Goal: Book appointment/travel/reservation

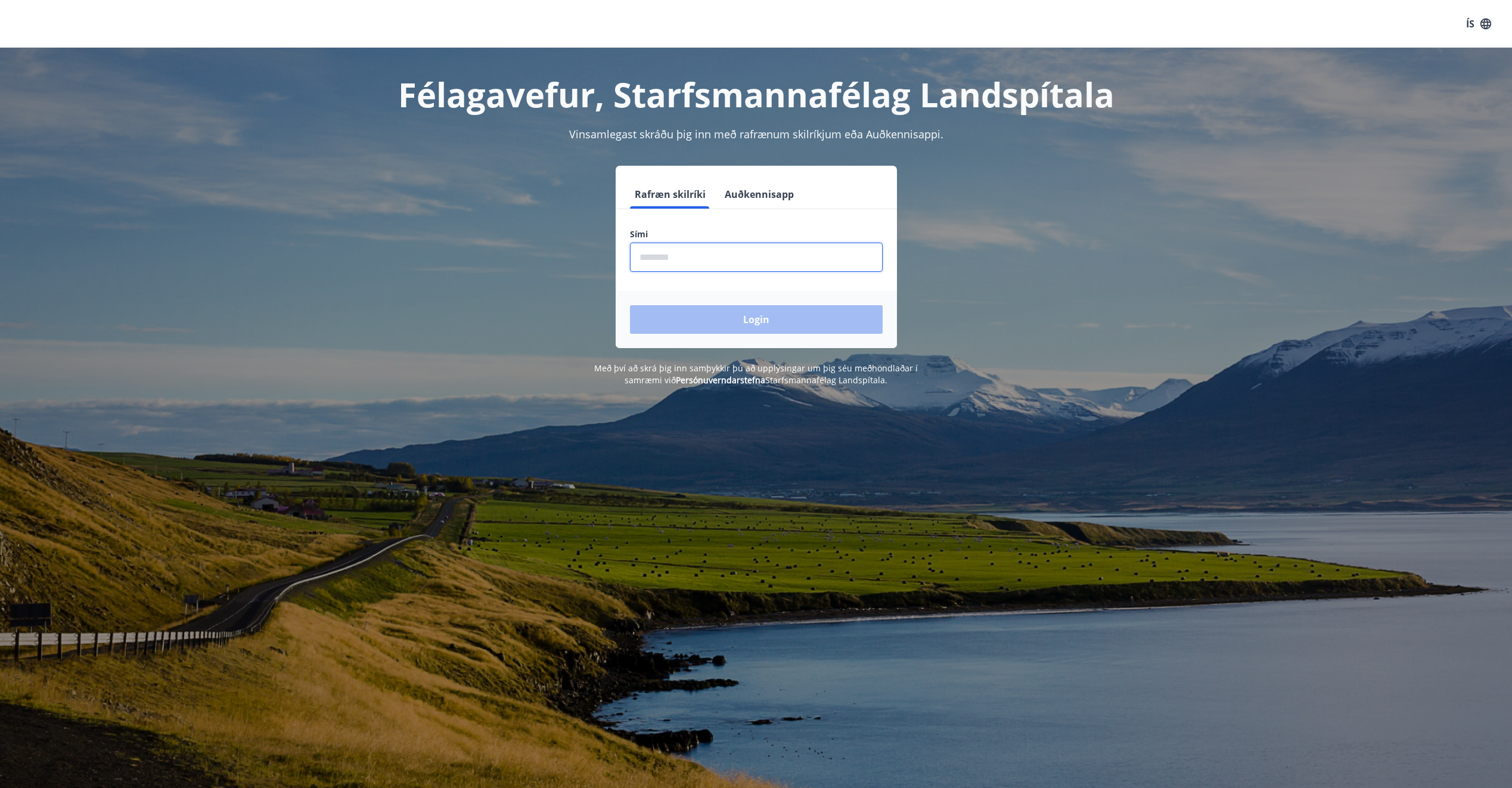
click at [740, 257] on input "phone" at bounding box center [756, 257] width 252 height 29
type input "********"
click at [765, 316] on button "Login" at bounding box center [756, 318] width 252 height 28
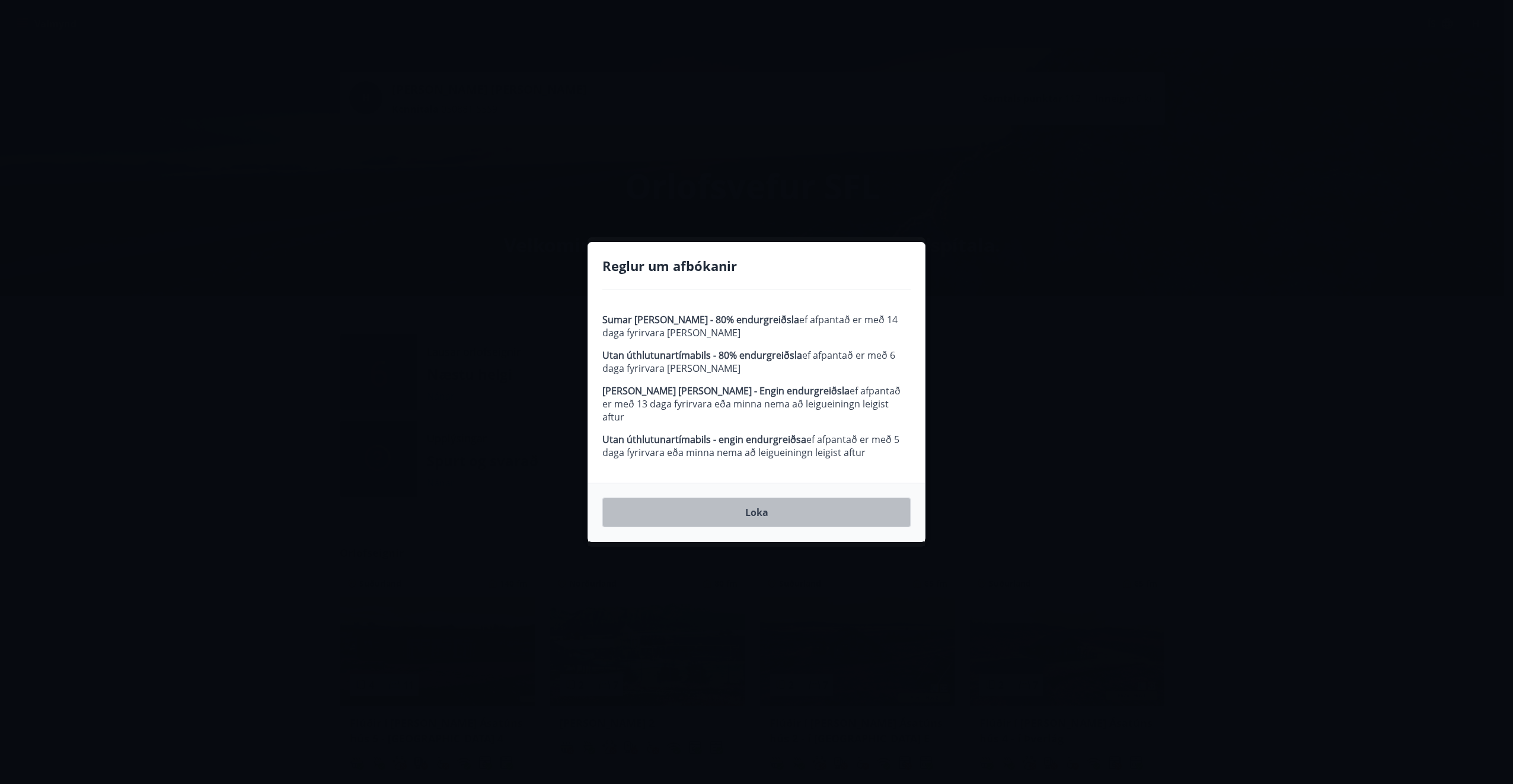
click at [771, 510] on button "Loka" at bounding box center [756, 512] width 308 height 30
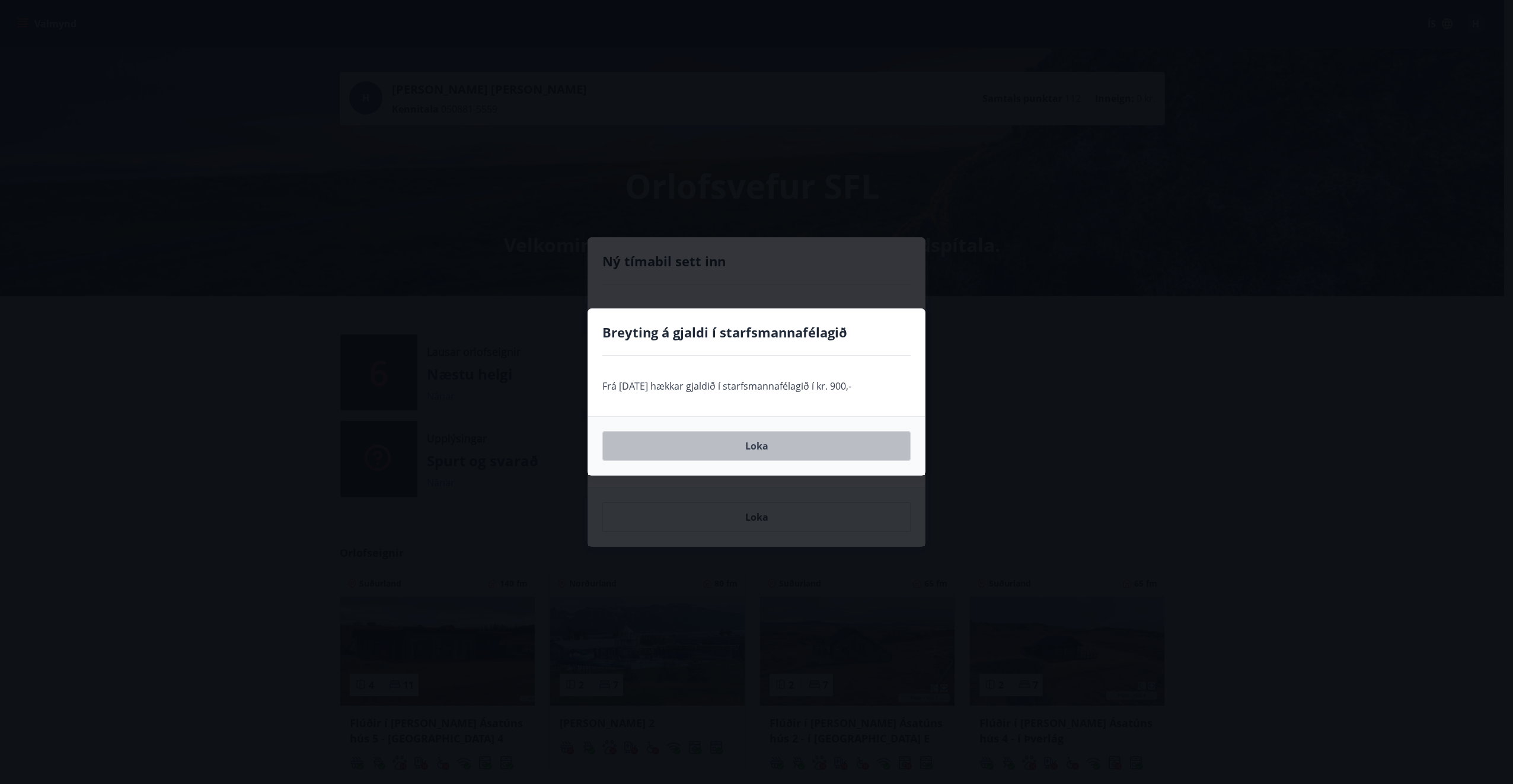
click at [750, 442] on button "Loka" at bounding box center [756, 445] width 308 height 30
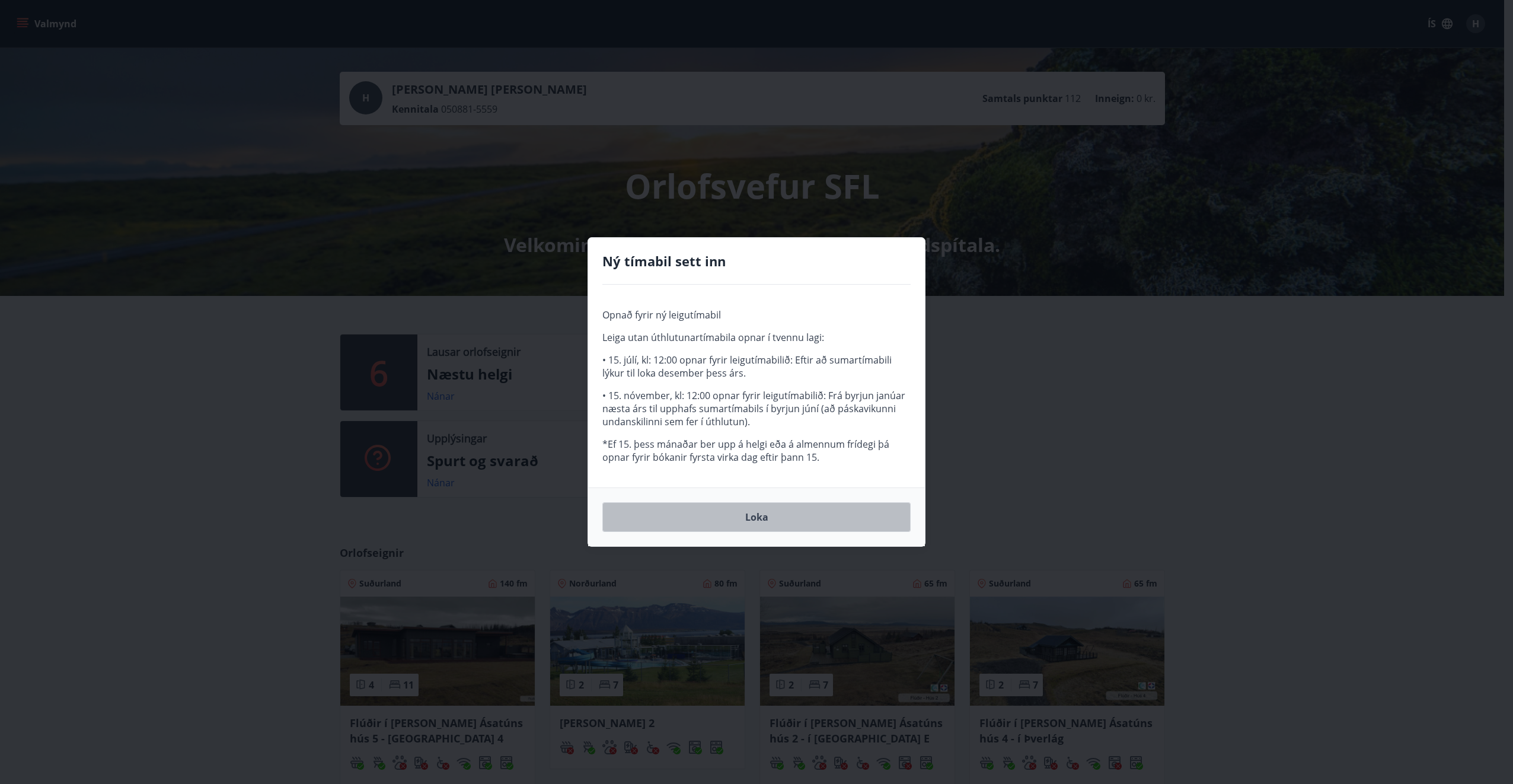
click at [750, 518] on button "Loka" at bounding box center [756, 517] width 308 height 30
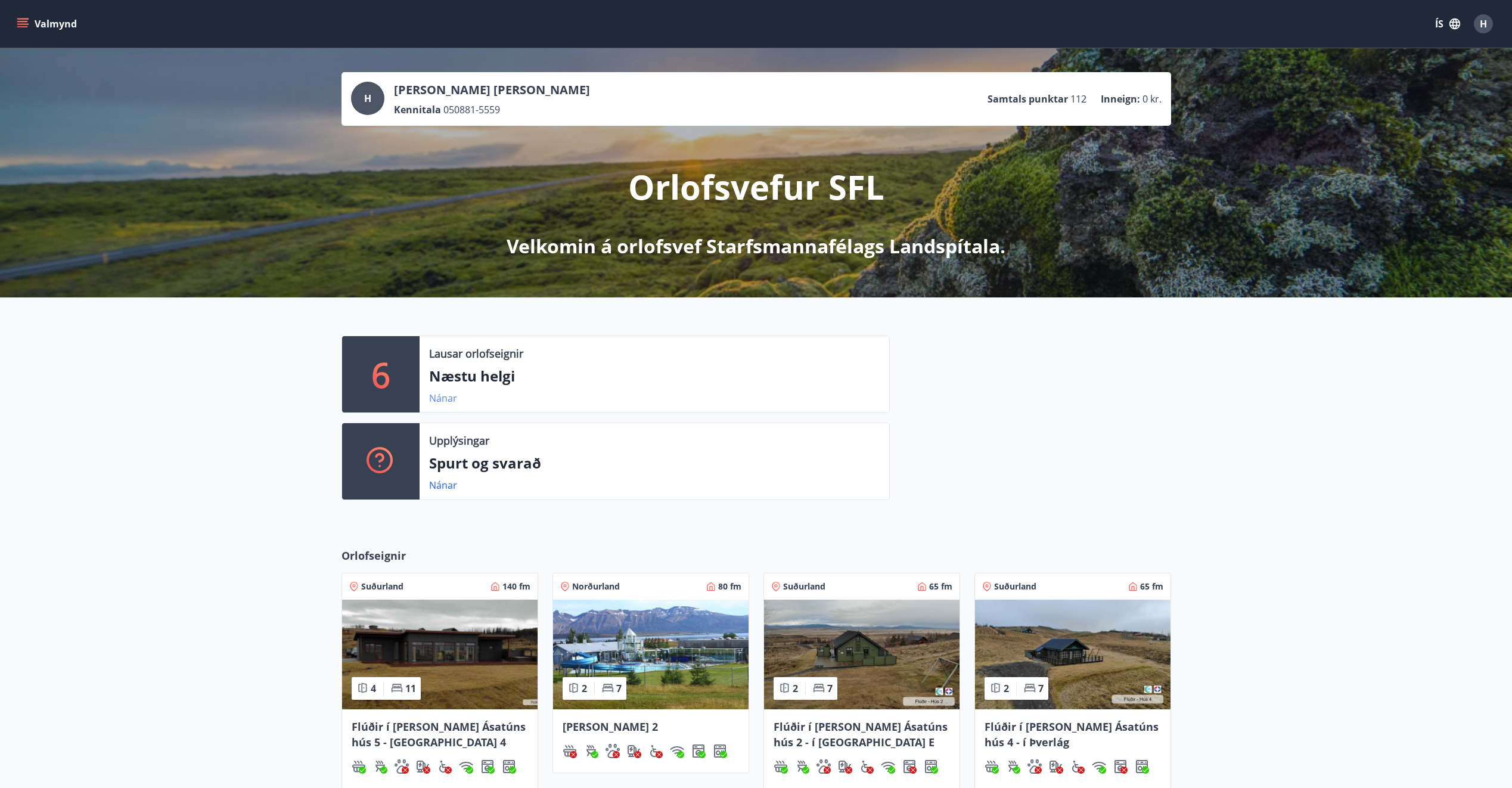
click at [436, 399] on link "Nánar" at bounding box center [443, 398] width 28 height 14
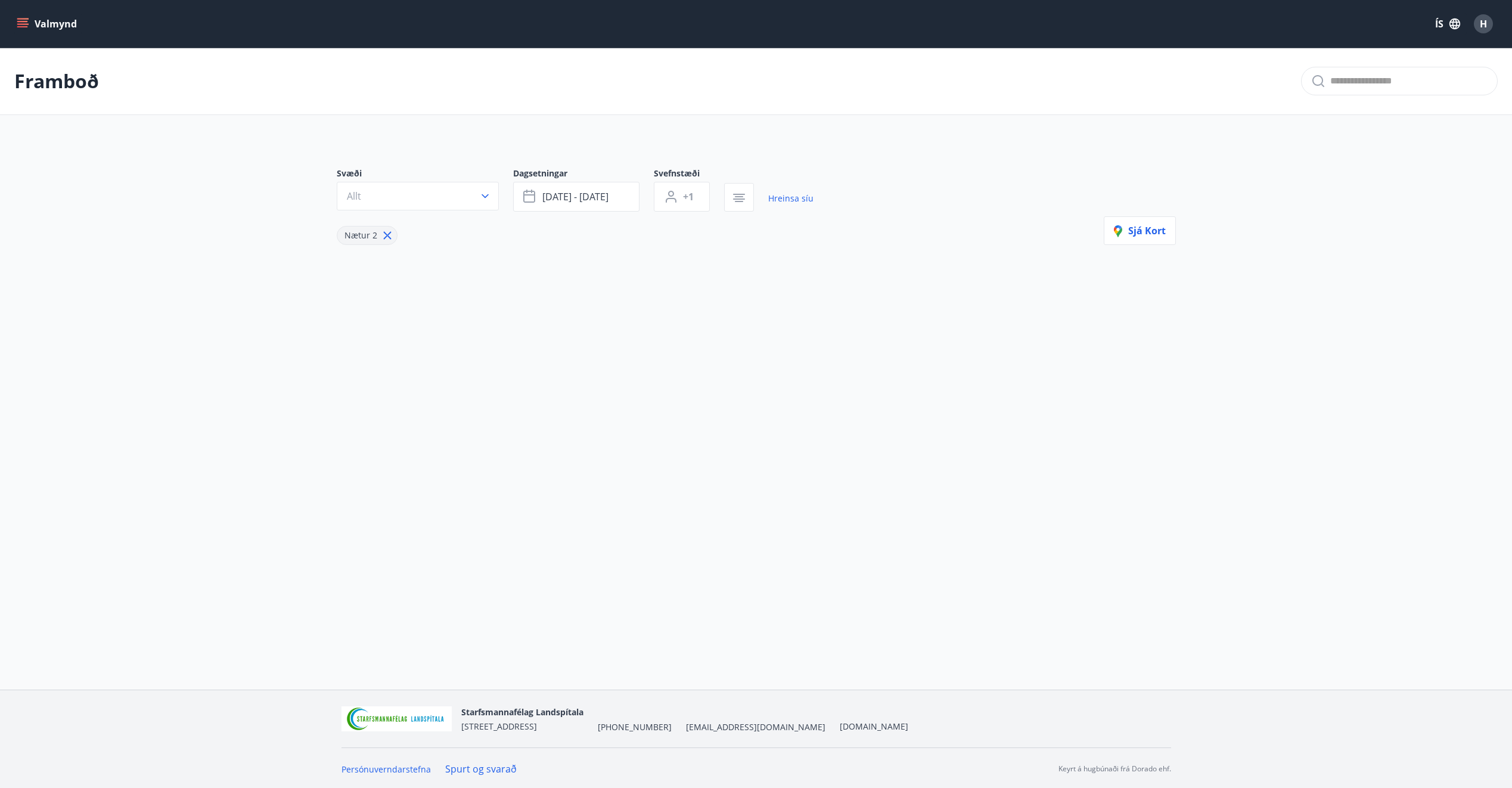
type input "*"
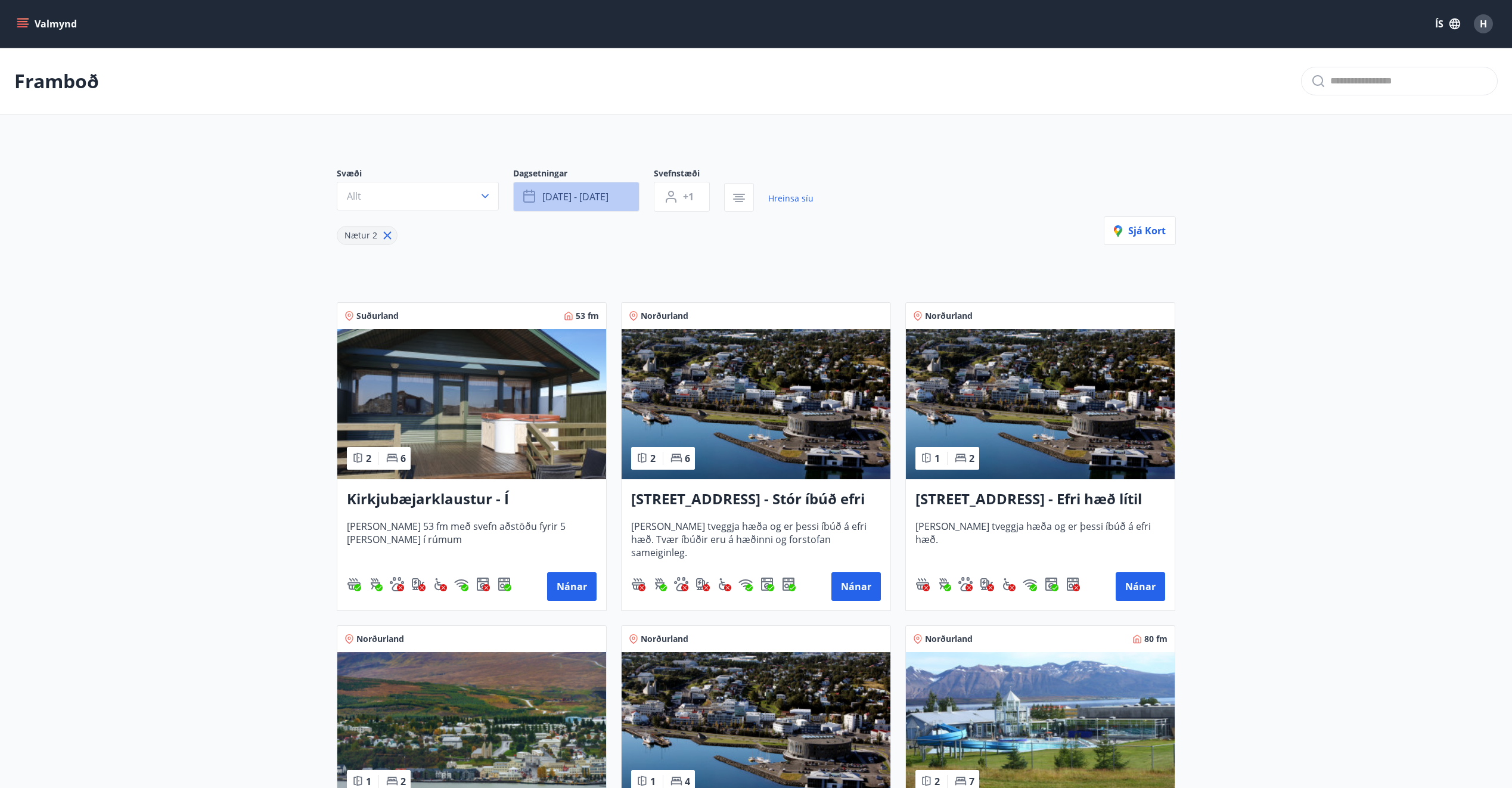
click at [618, 208] on button "[DATE] - [DATE]" at bounding box center [576, 196] width 126 height 30
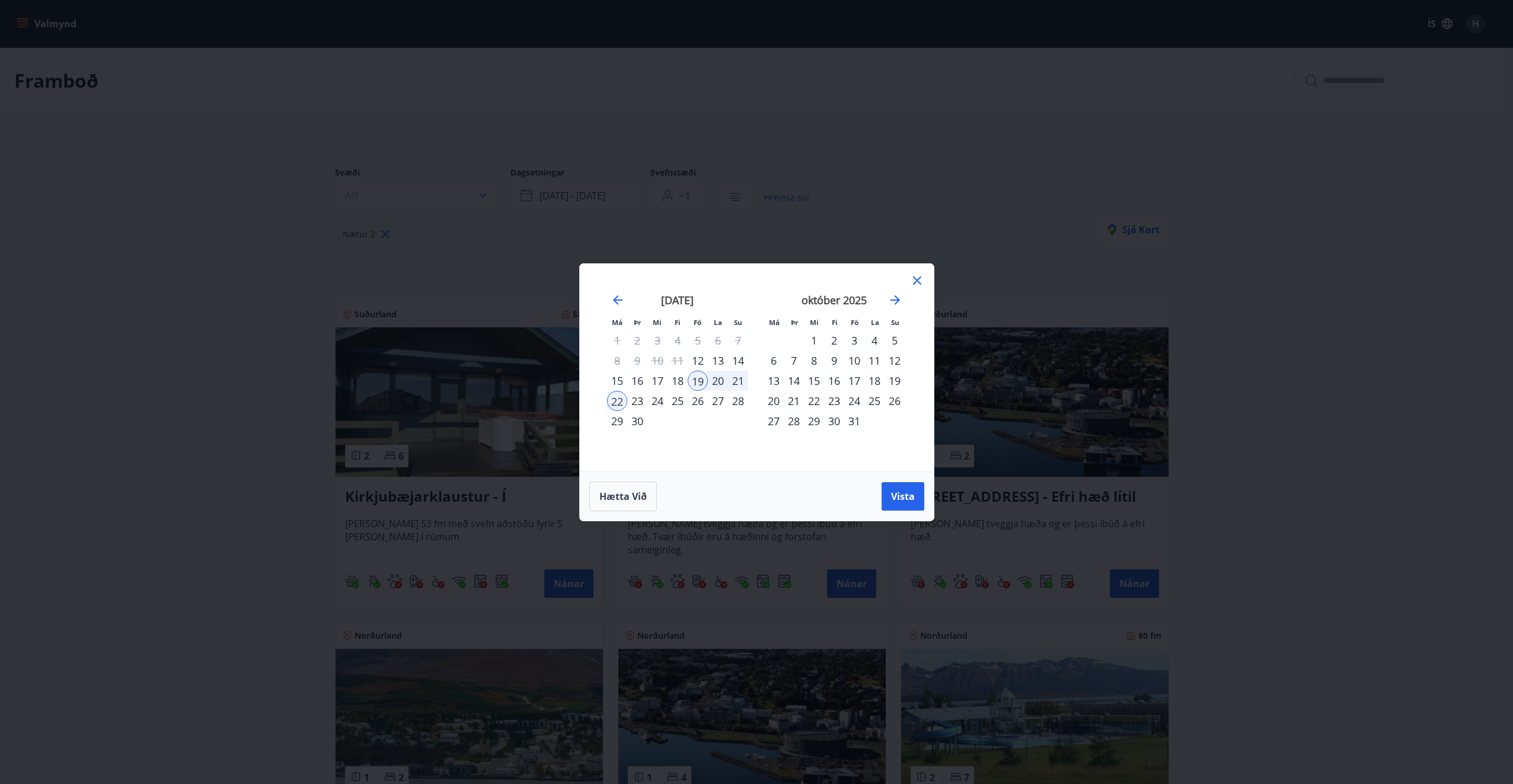
click at [874, 360] on div "11" at bounding box center [874, 360] width 20 height 20
click at [852, 358] on div "10" at bounding box center [854, 360] width 20 height 20
click at [895, 478] on div "Hætta við Vista" at bounding box center [756, 495] width 354 height 49
click at [895, 485] on button "Vista" at bounding box center [903, 495] width 42 height 28
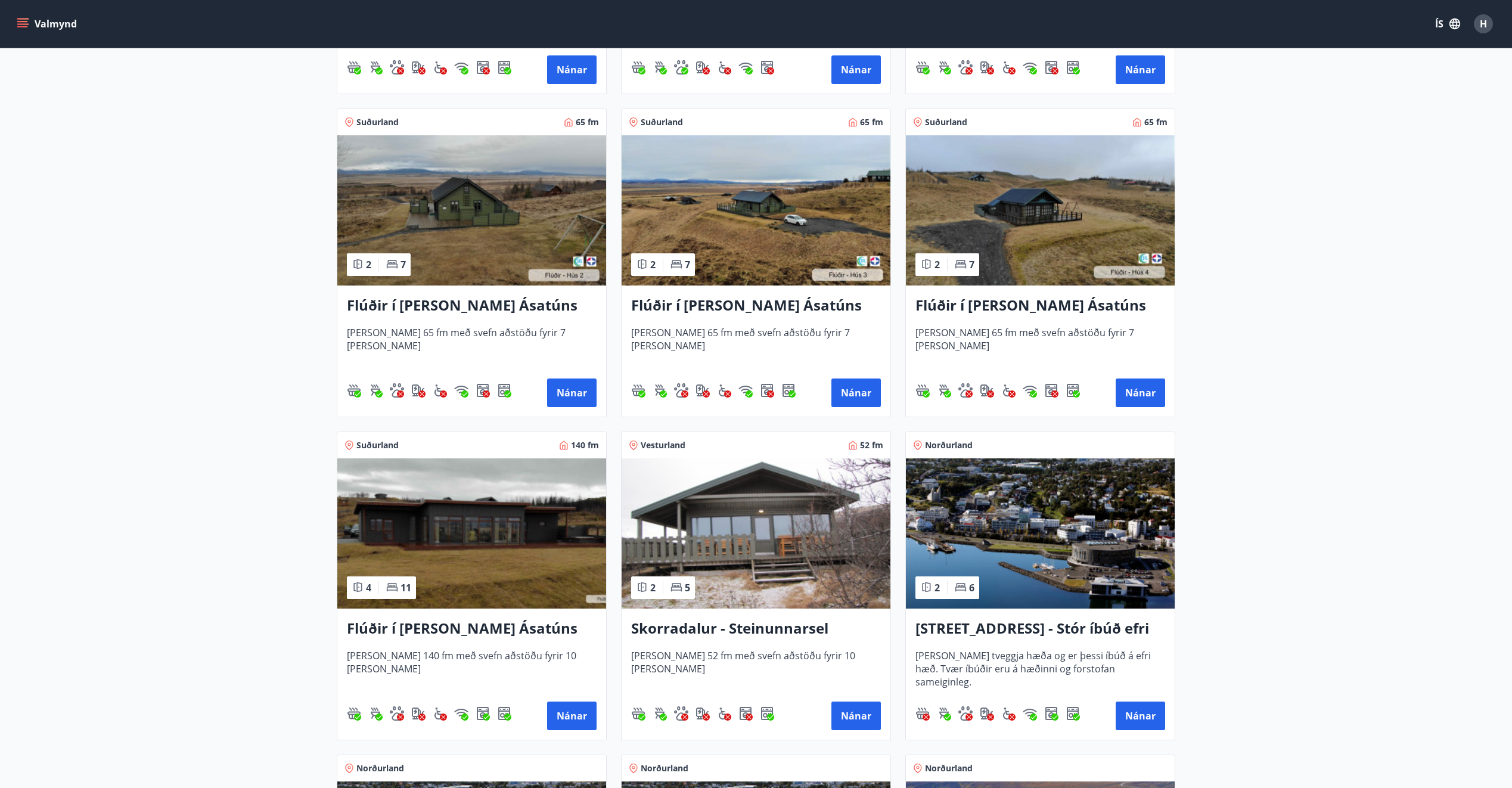
scroll to position [521, 0]
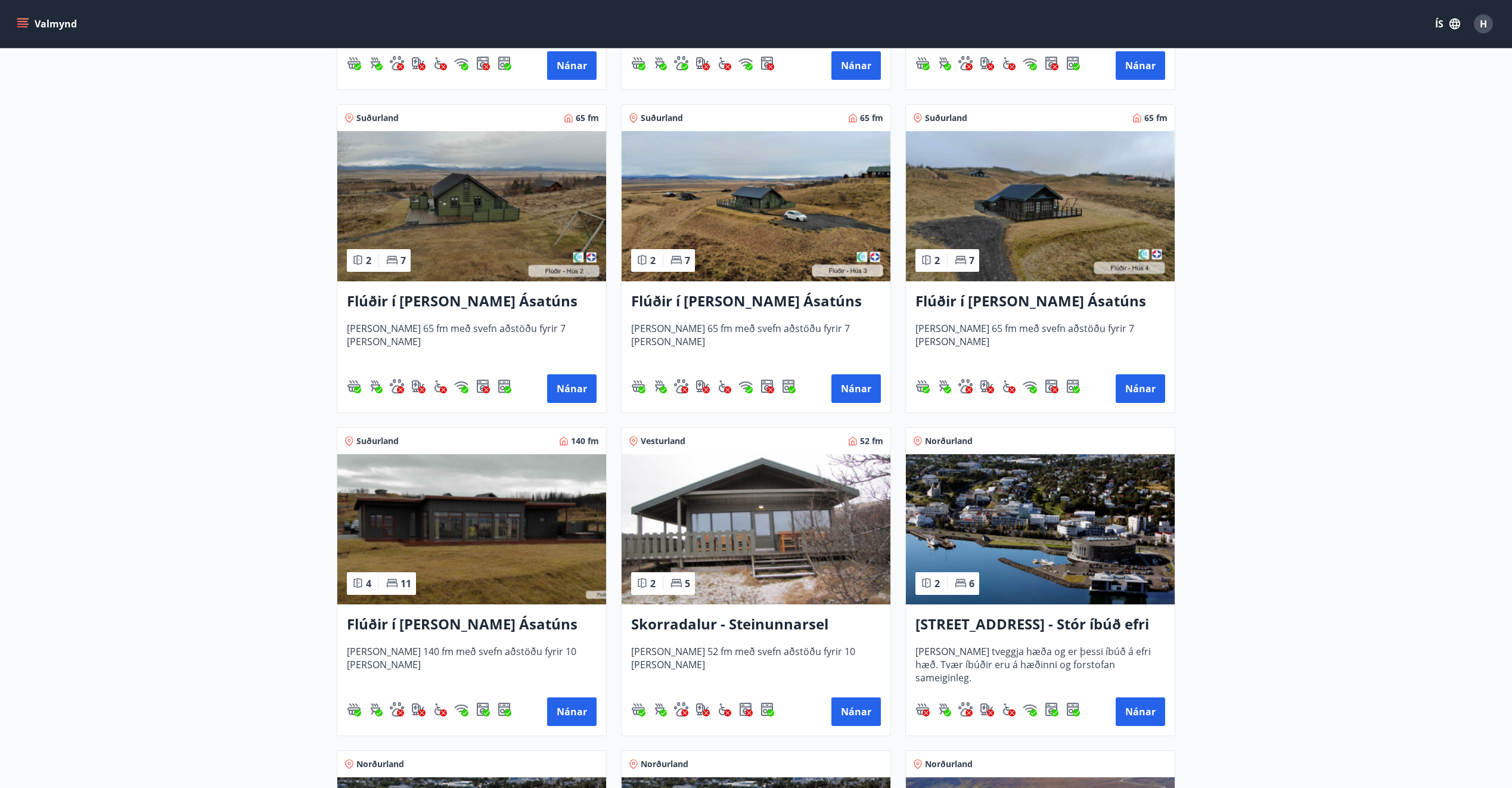
click at [480, 526] on img at bounding box center [472, 529] width 269 height 150
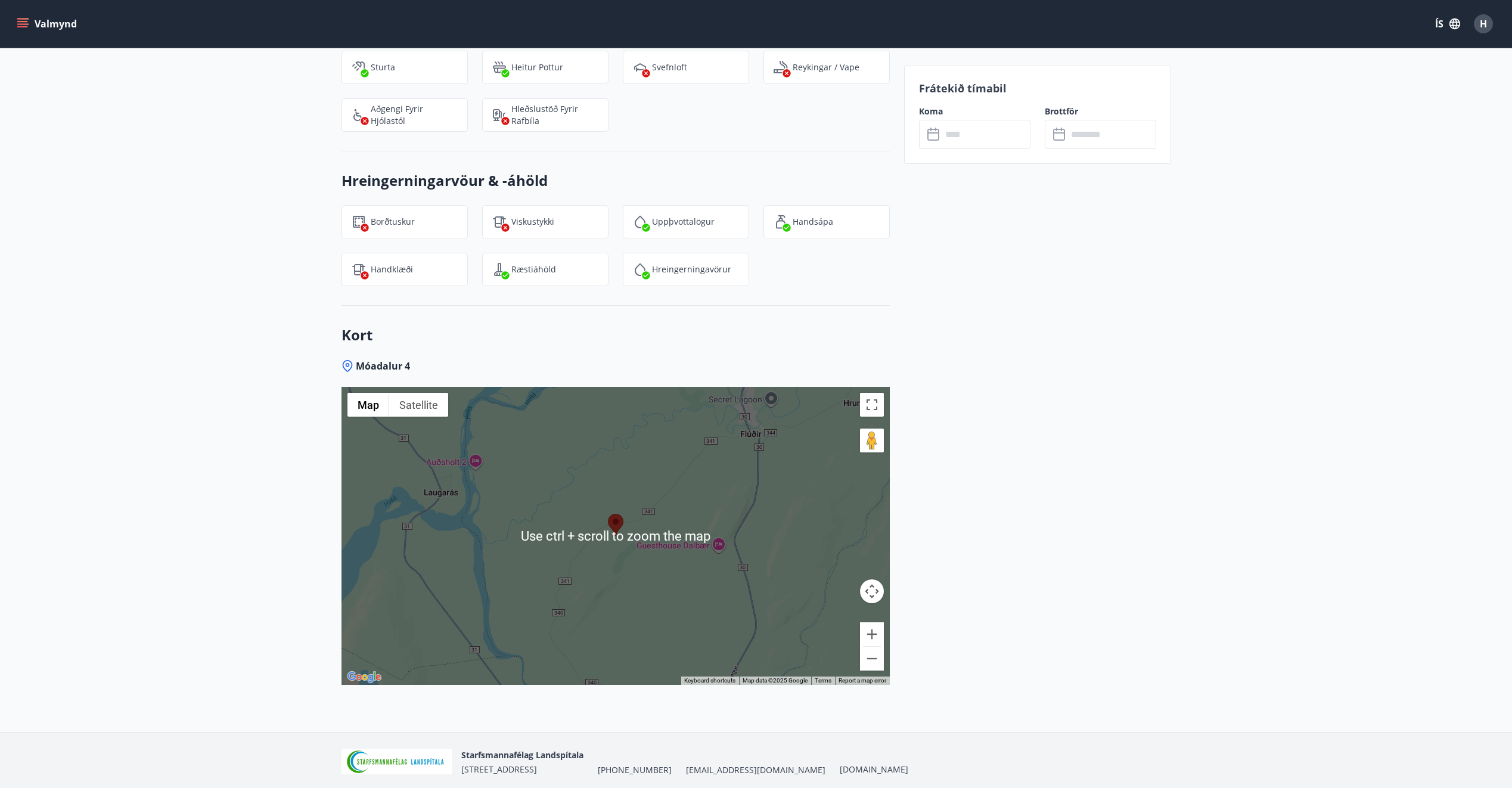
scroll to position [1593, 0]
click at [867, 661] on button "Zoom out" at bounding box center [871, 658] width 24 height 24
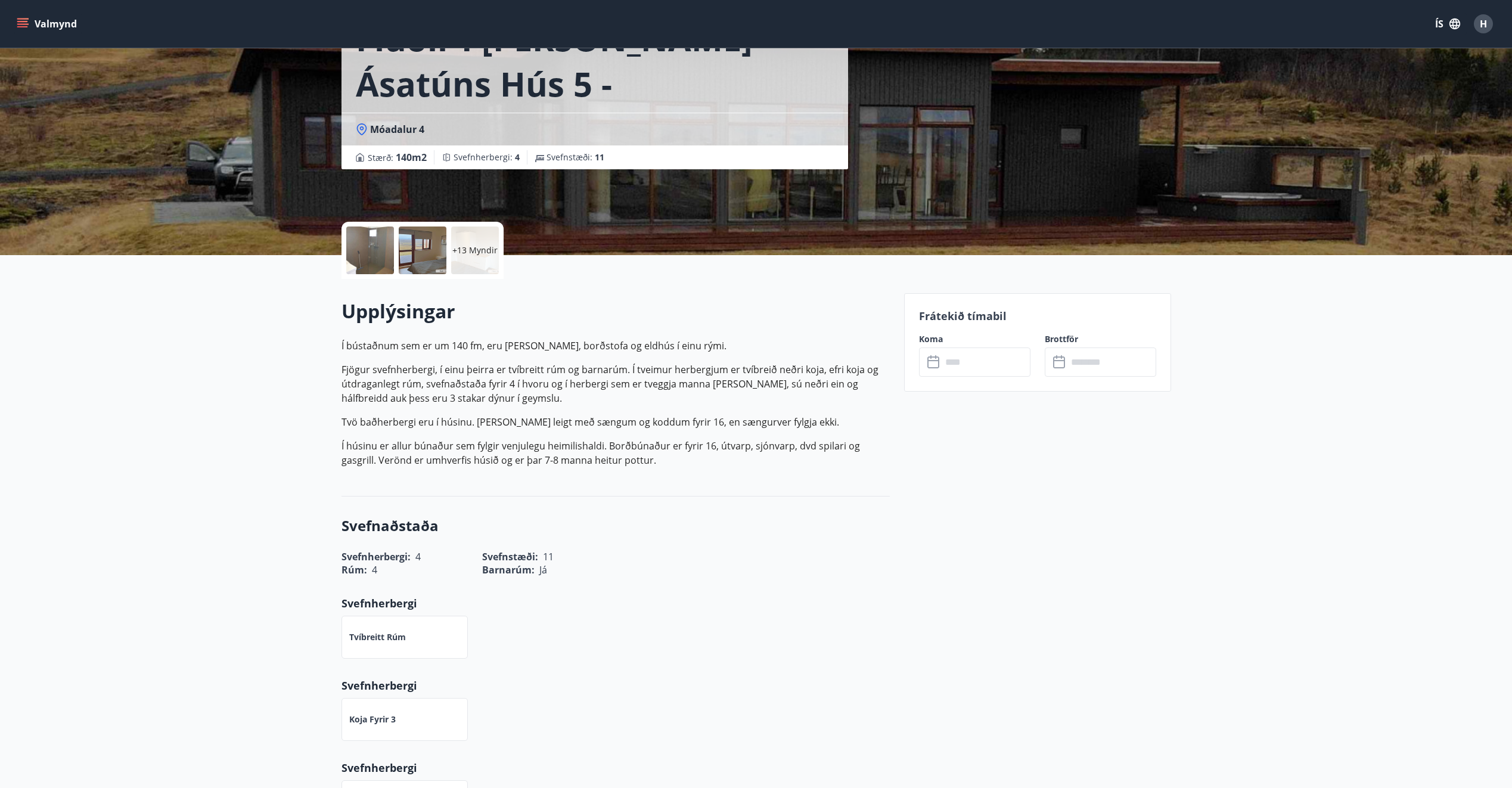
scroll to position [101, 0]
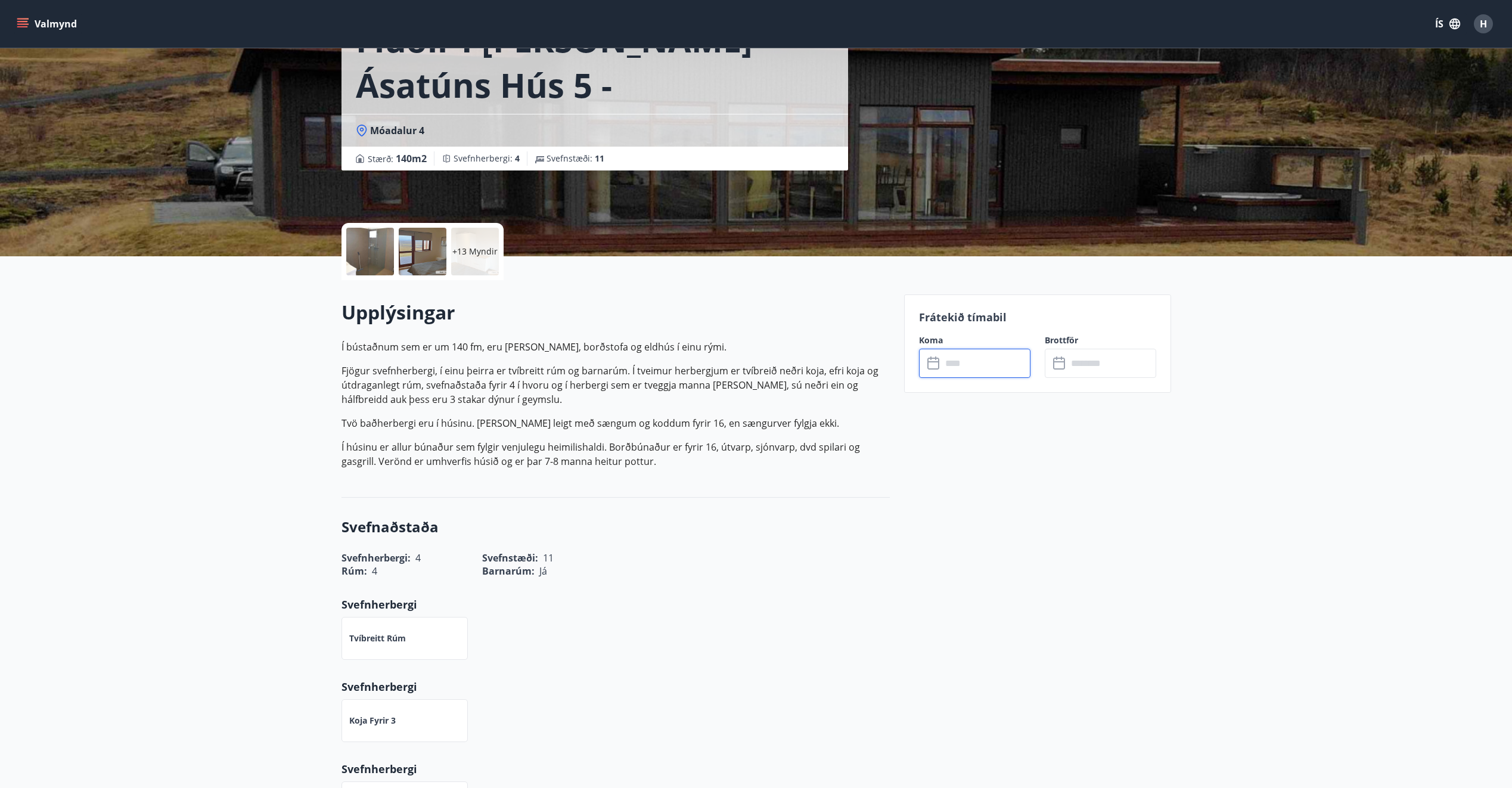
click at [942, 366] on input "text" at bounding box center [985, 363] width 88 height 29
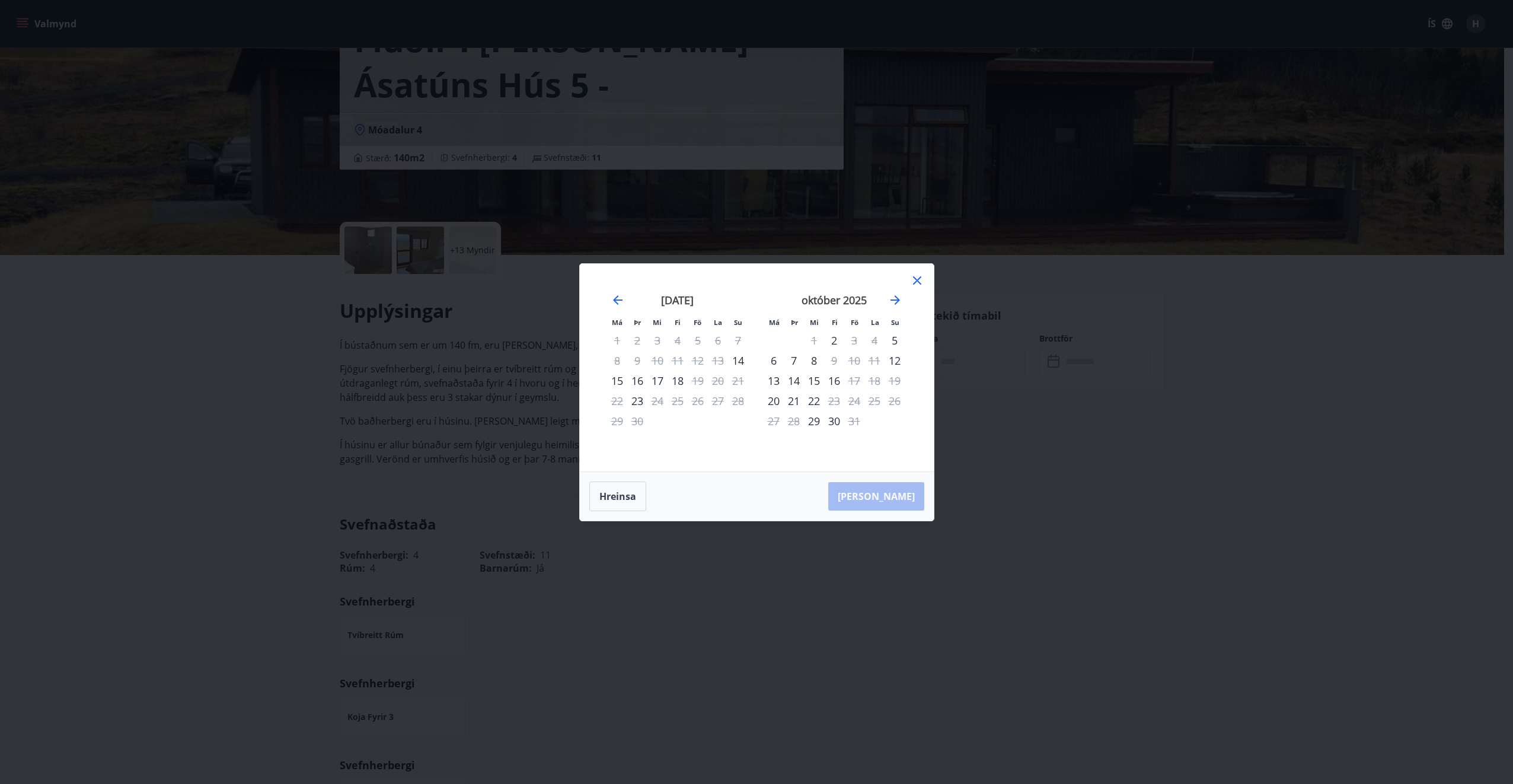
click at [918, 282] on icon at bounding box center [917, 280] width 9 height 9
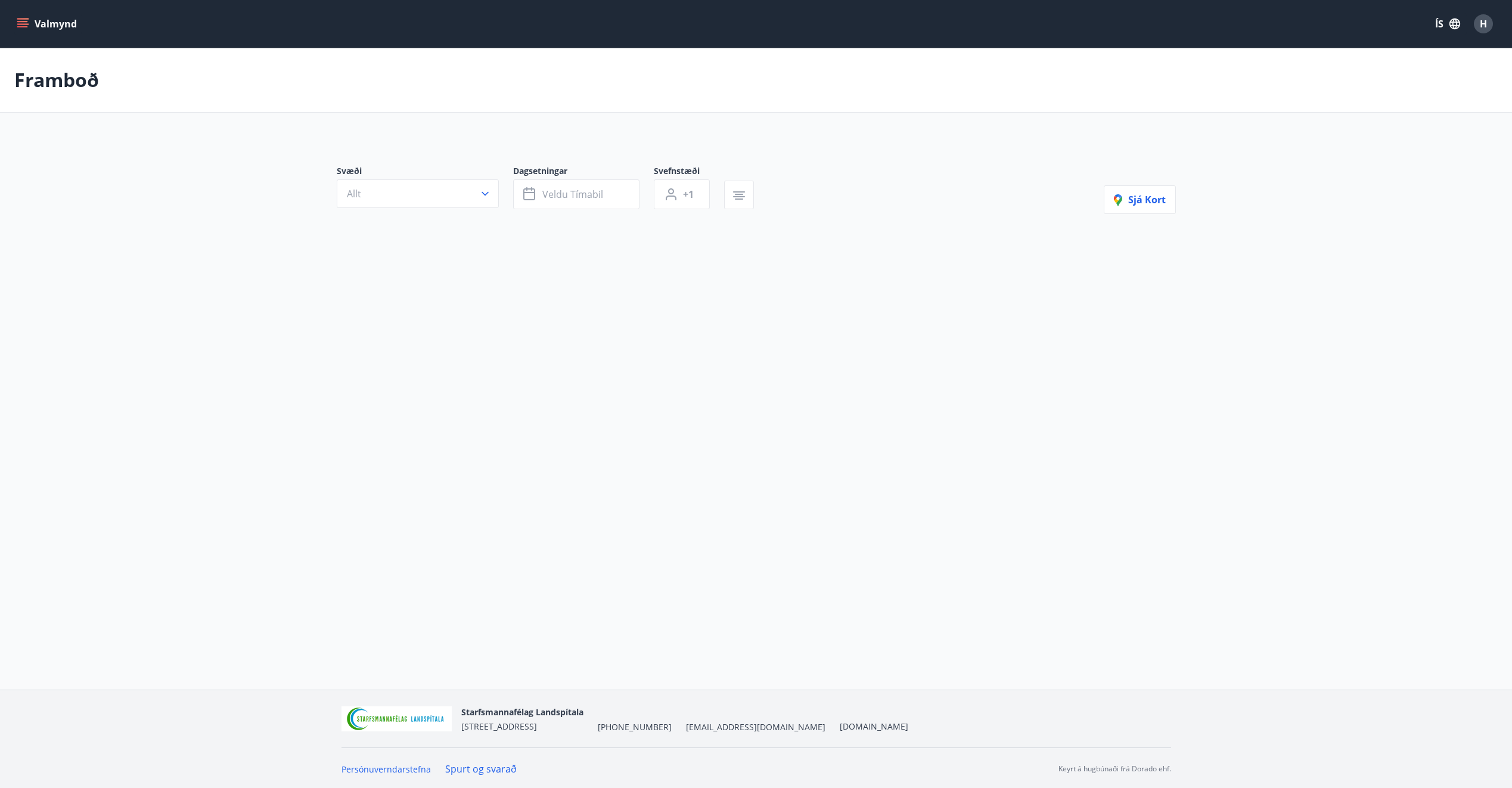
type input "*"
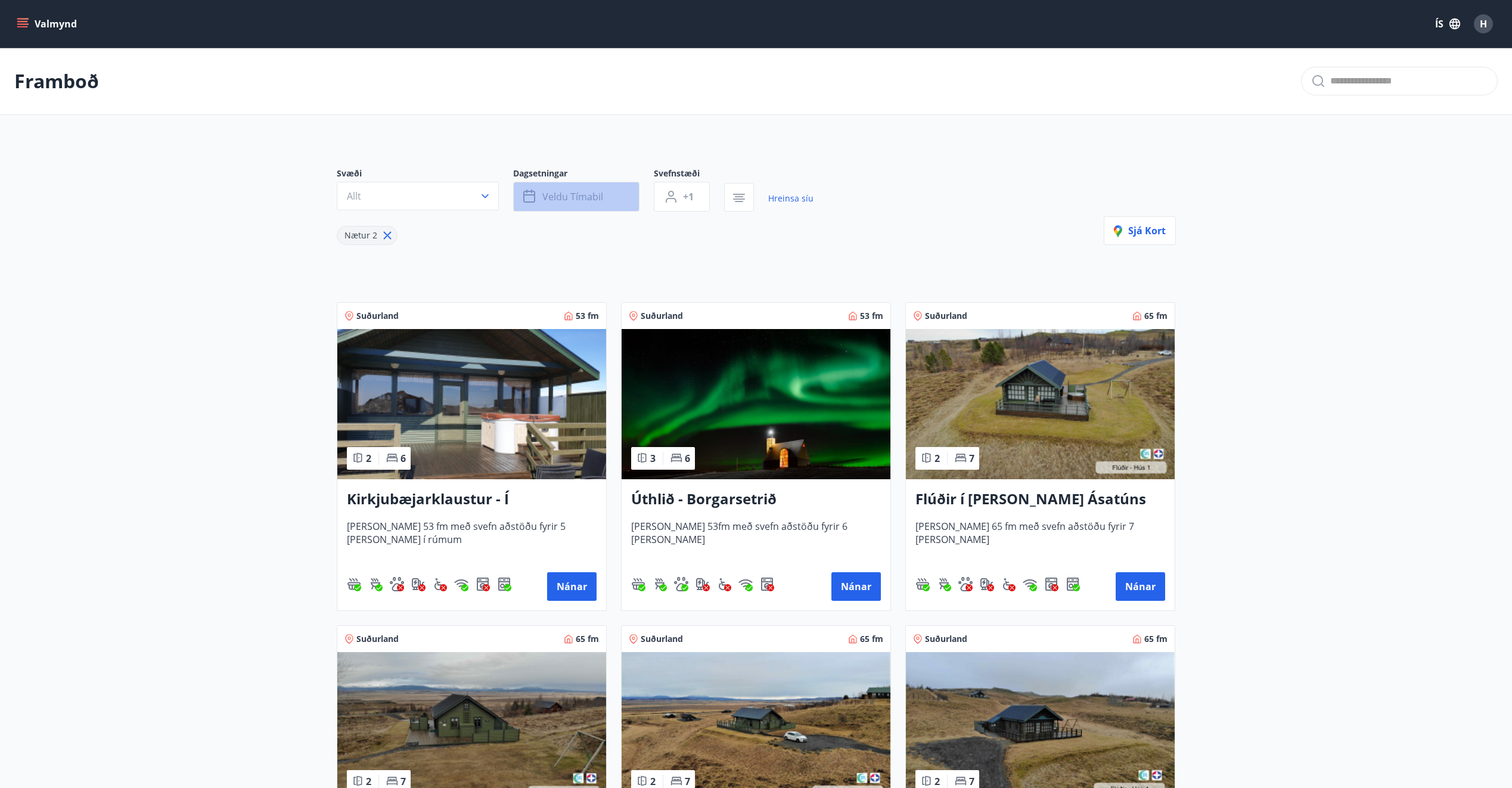
click at [602, 205] on button "Veldu tímabil" at bounding box center [576, 196] width 126 height 30
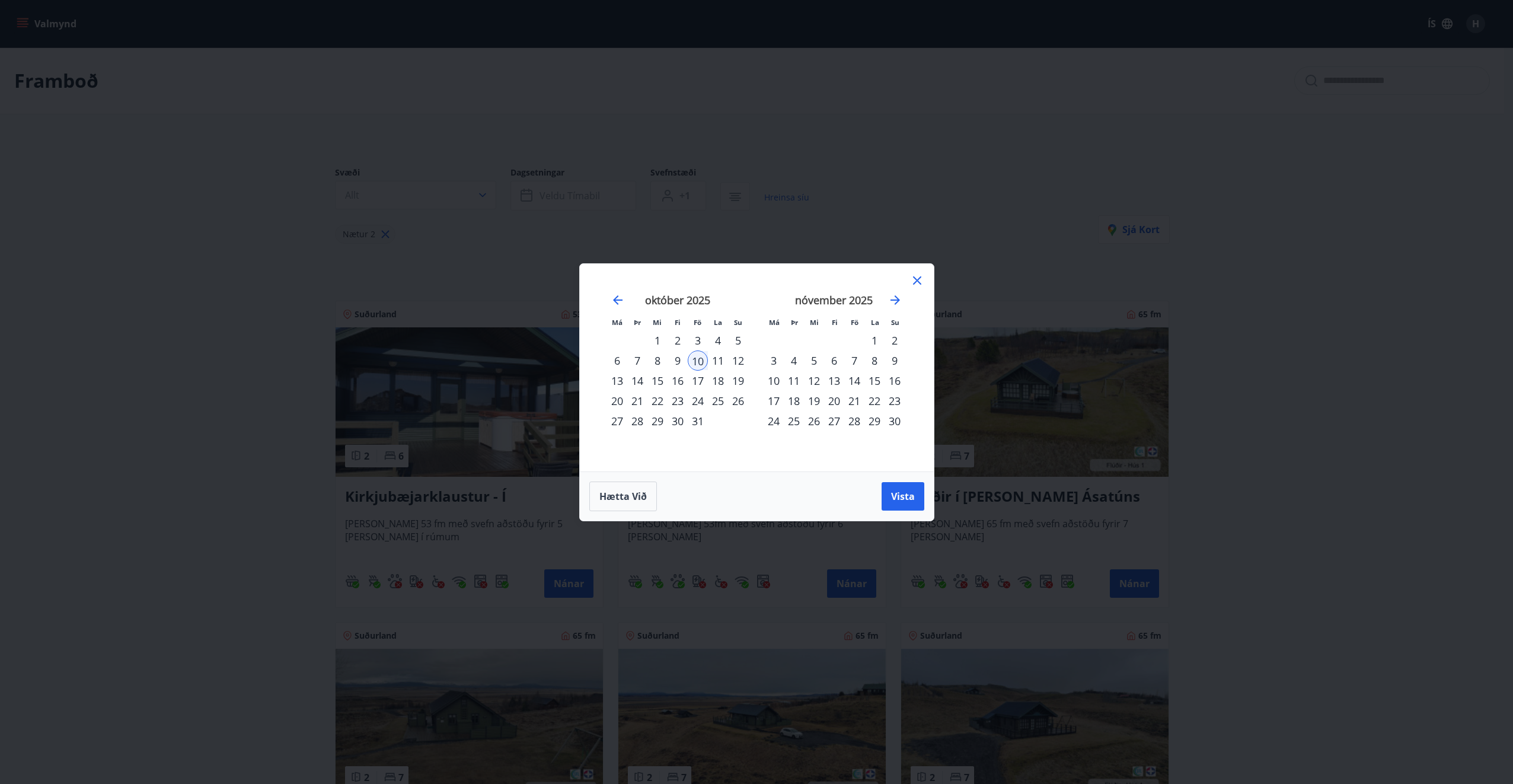
click at [702, 360] on div "10" at bounding box center [697, 360] width 20 height 20
click at [739, 364] on div "12" at bounding box center [738, 360] width 20 height 20
click at [913, 503] on button "Vista" at bounding box center [903, 495] width 42 height 28
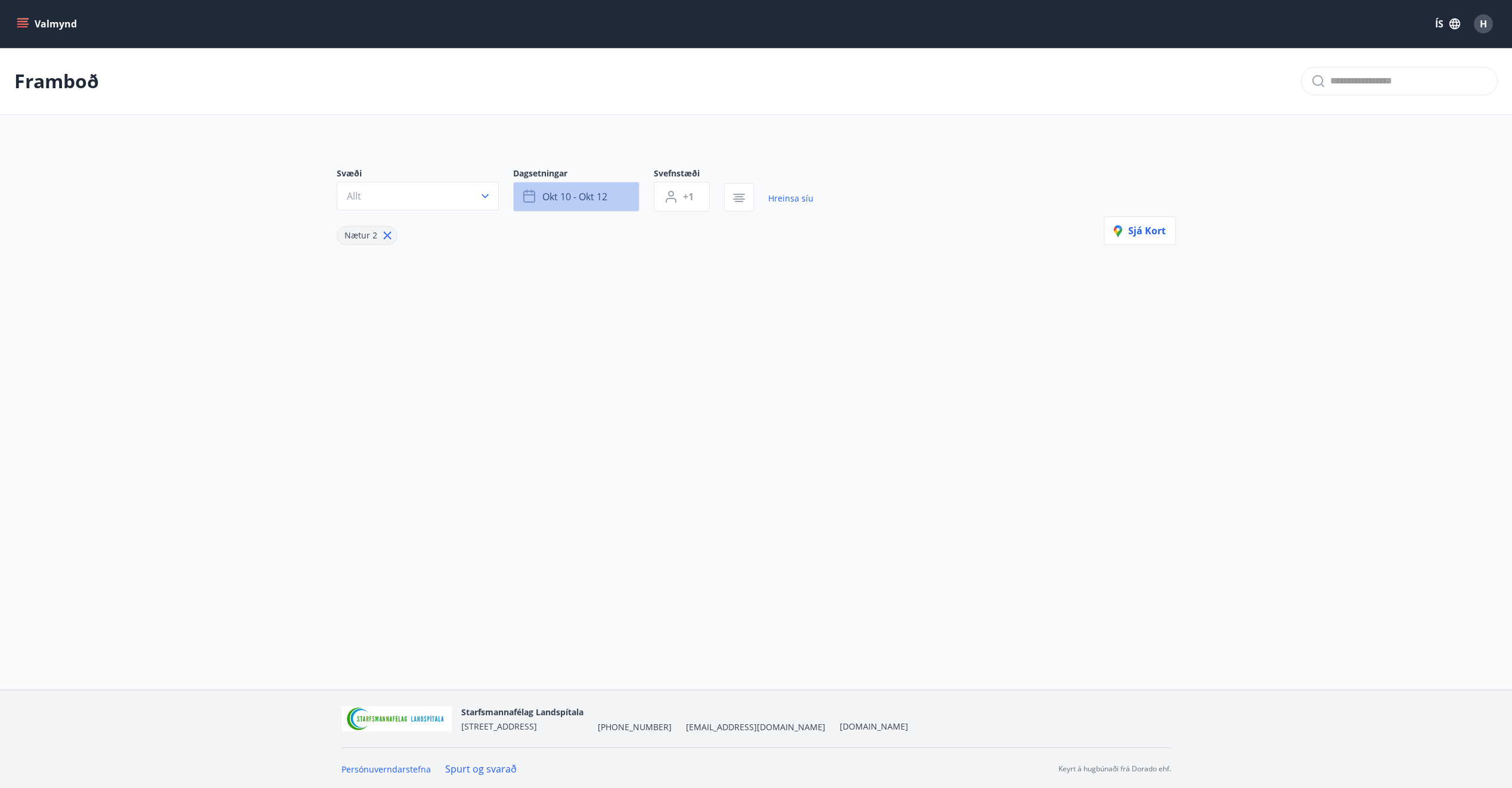
click at [621, 196] on button "okt 10 - okt 12" at bounding box center [576, 196] width 126 height 30
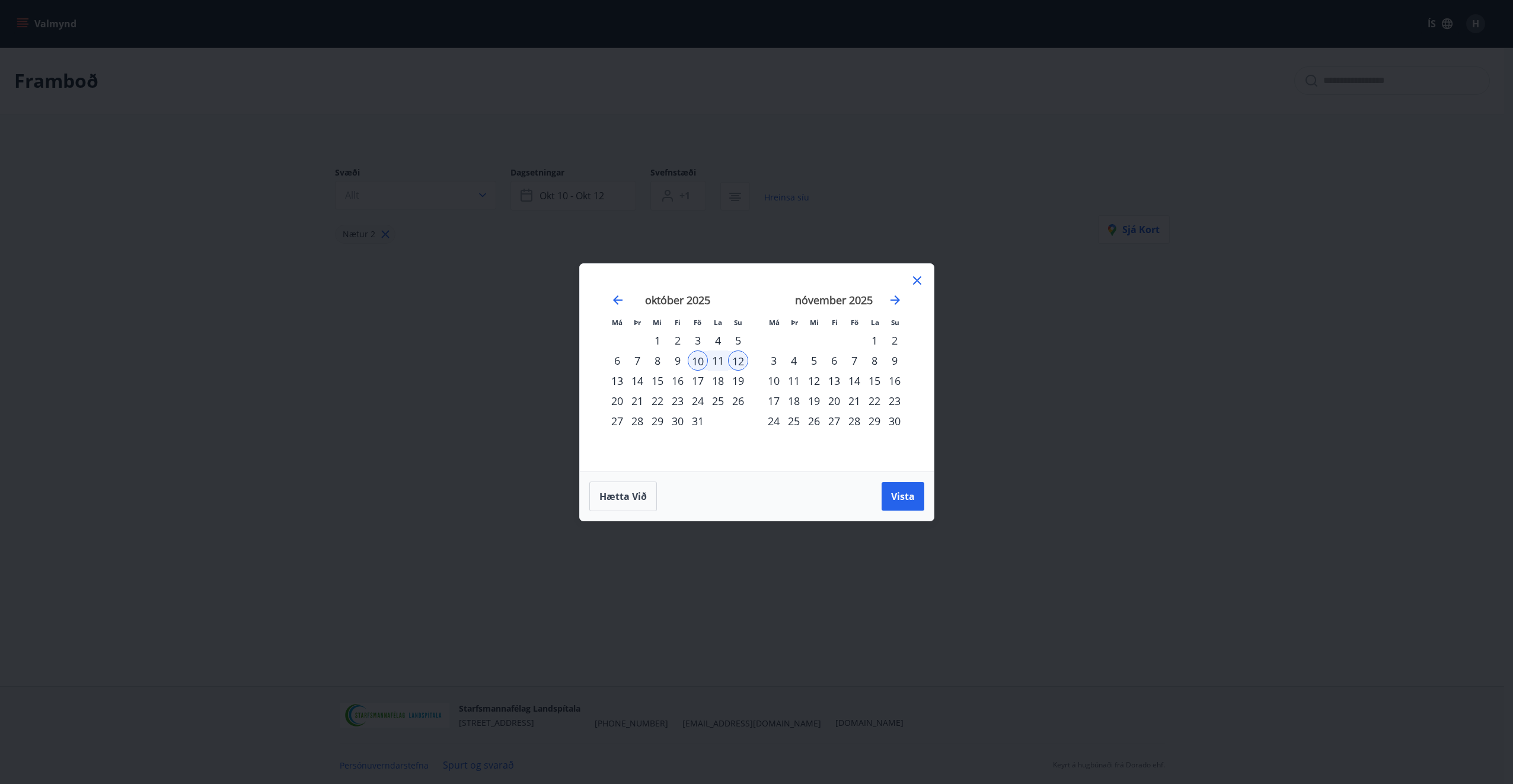
click at [855, 359] on div "7" at bounding box center [854, 360] width 20 height 20
click at [890, 363] on div "9" at bounding box center [894, 360] width 20 height 20
click at [888, 502] on button "Vista" at bounding box center [903, 495] width 42 height 28
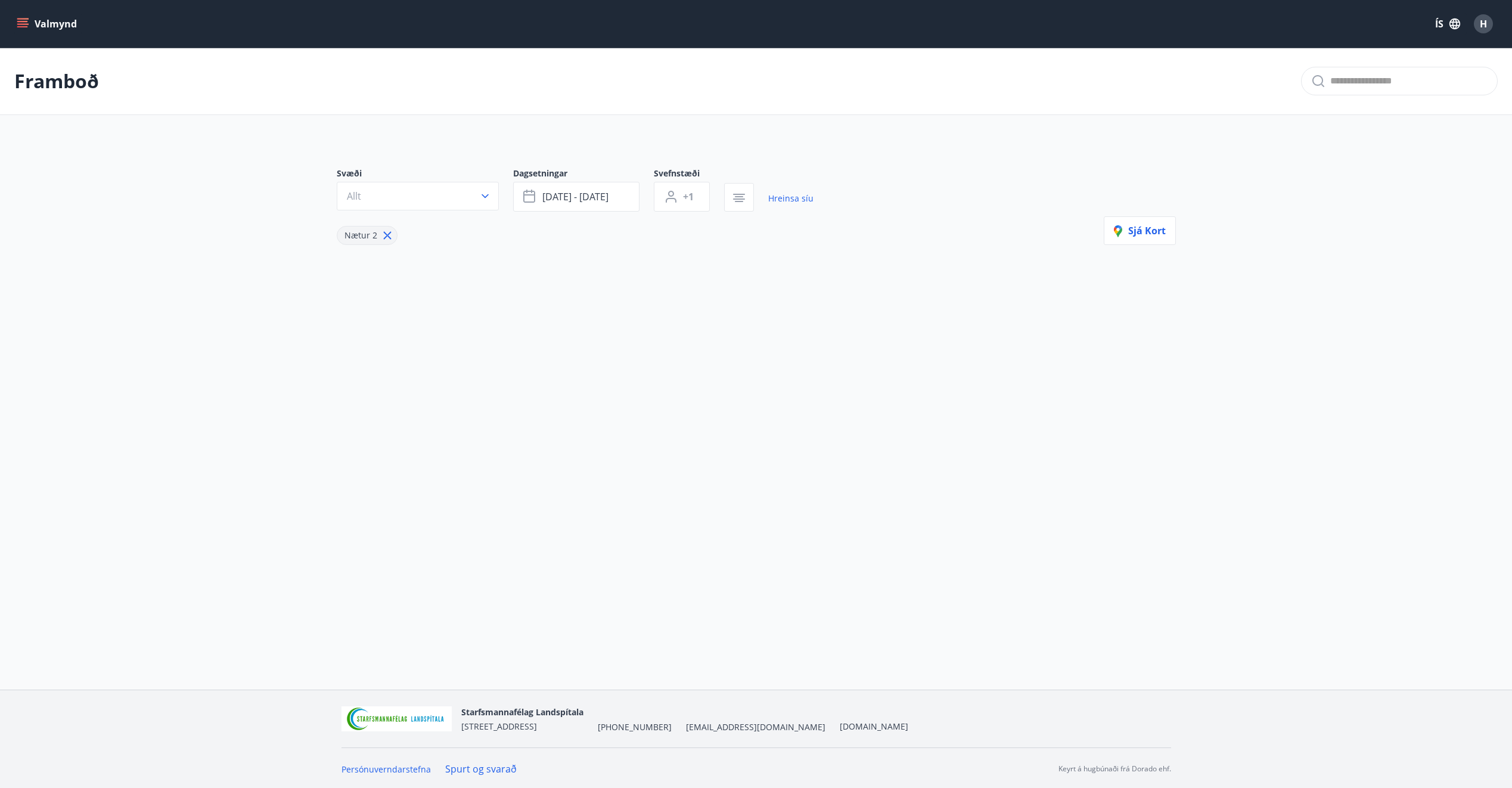
click at [64, 85] on p "Framboð" at bounding box center [56, 81] width 84 height 26
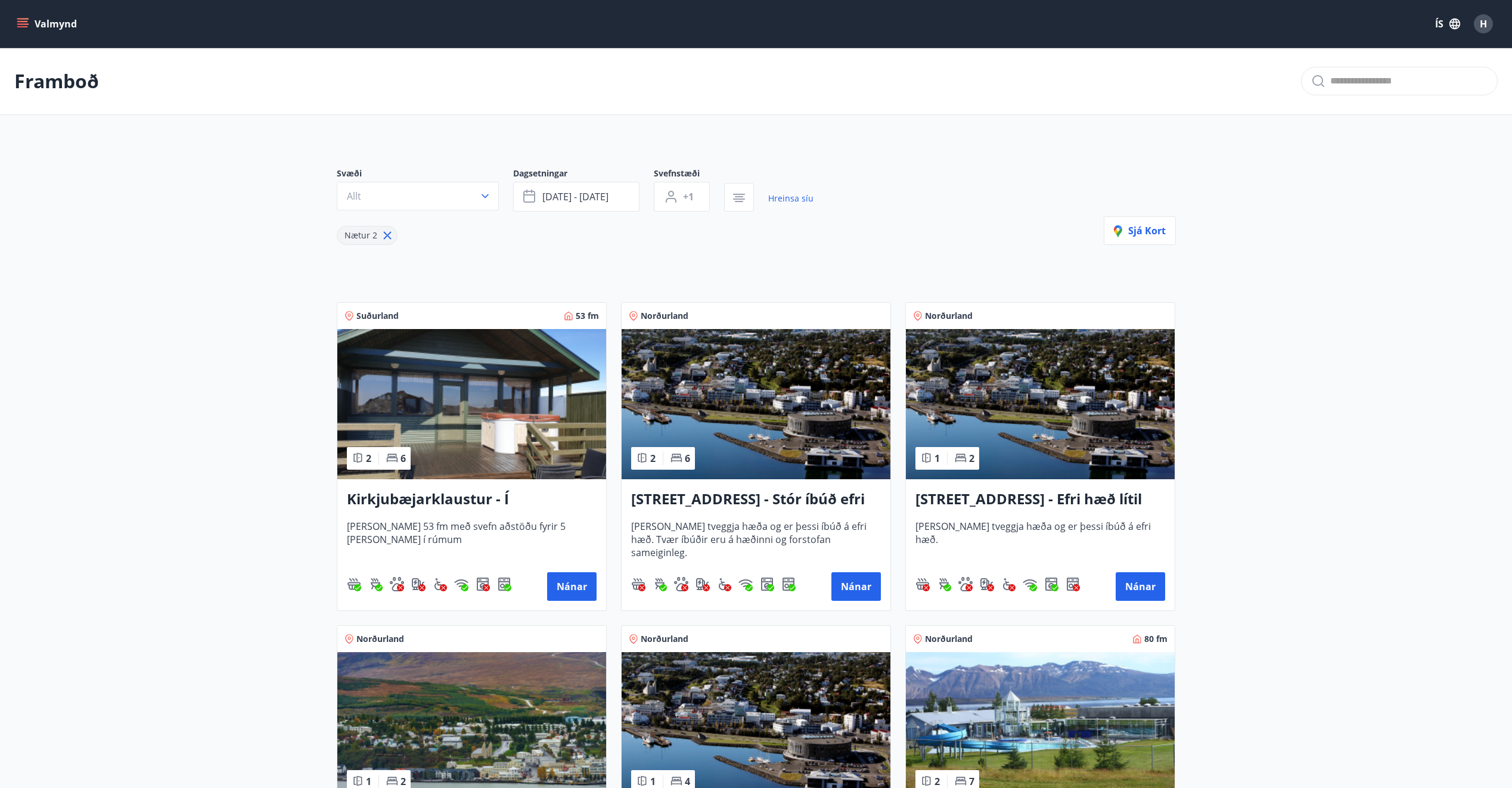
click at [54, 20] on button "Valmynd" at bounding box center [48, 24] width 67 height 21
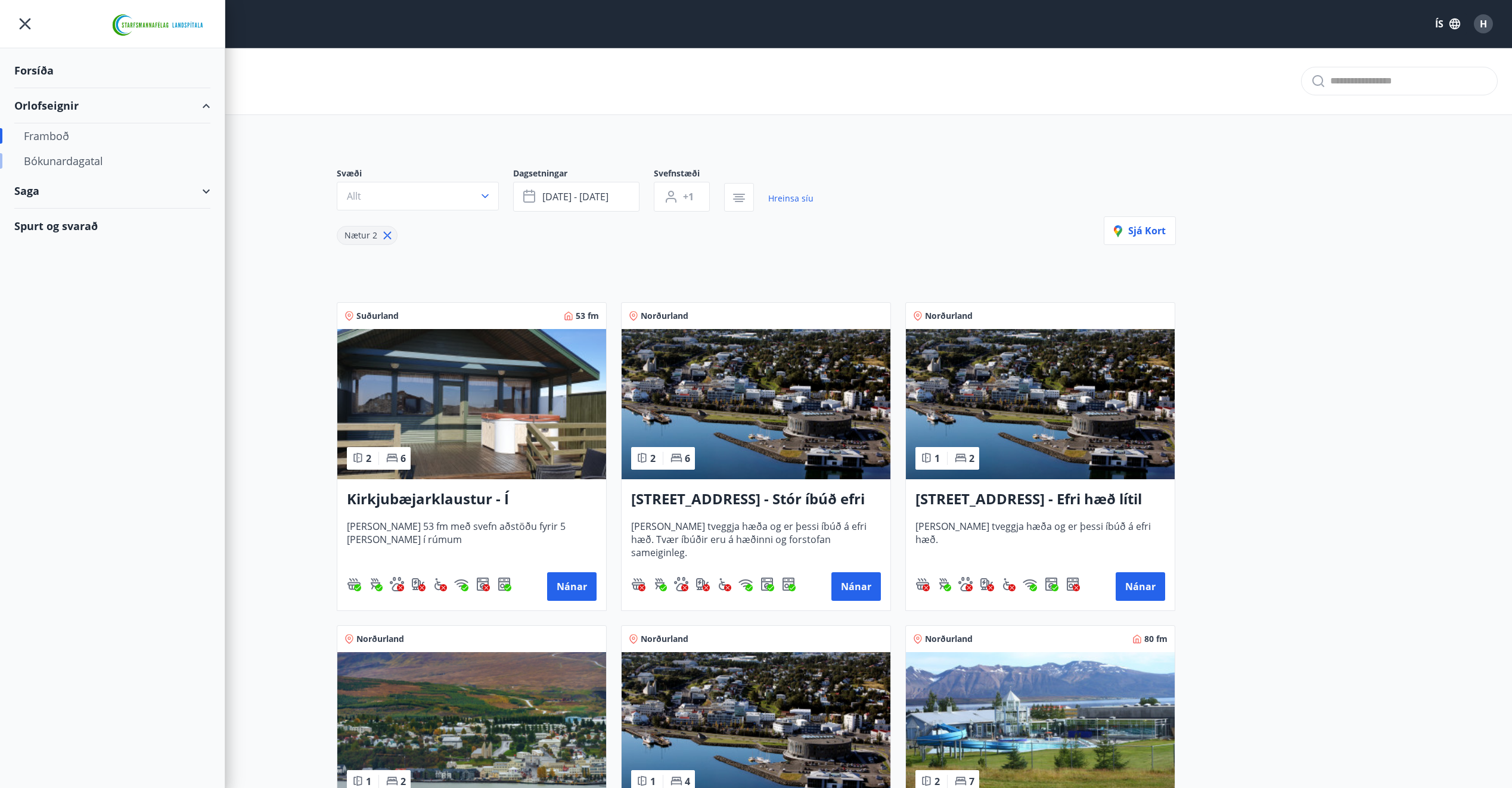
click at [59, 155] on div "Bókunardagatal" at bounding box center [113, 161] width 177 height 25
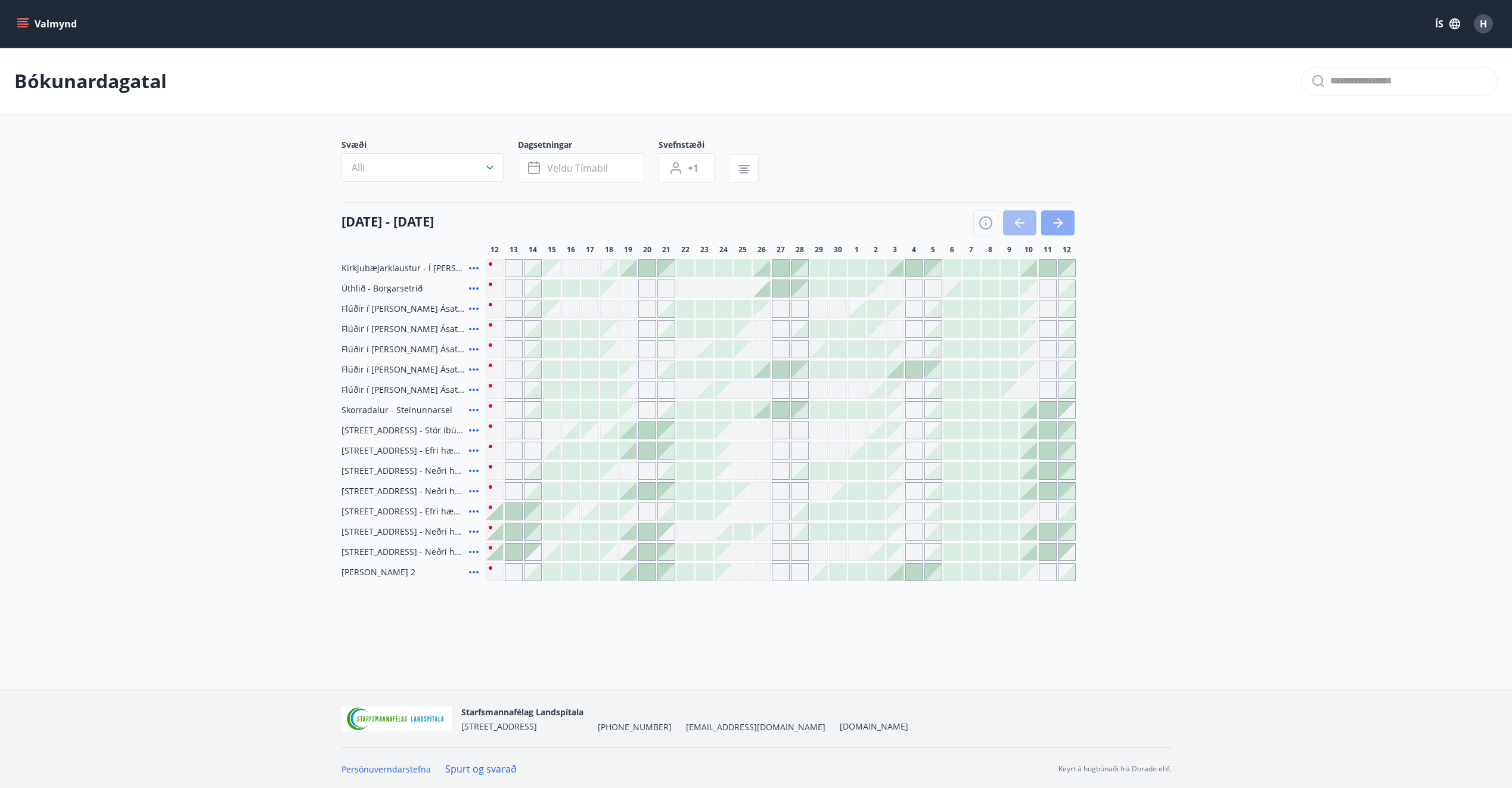
click at [1065, 224] on icon "button" at bounding box center [1057, 222] width 15 height 15
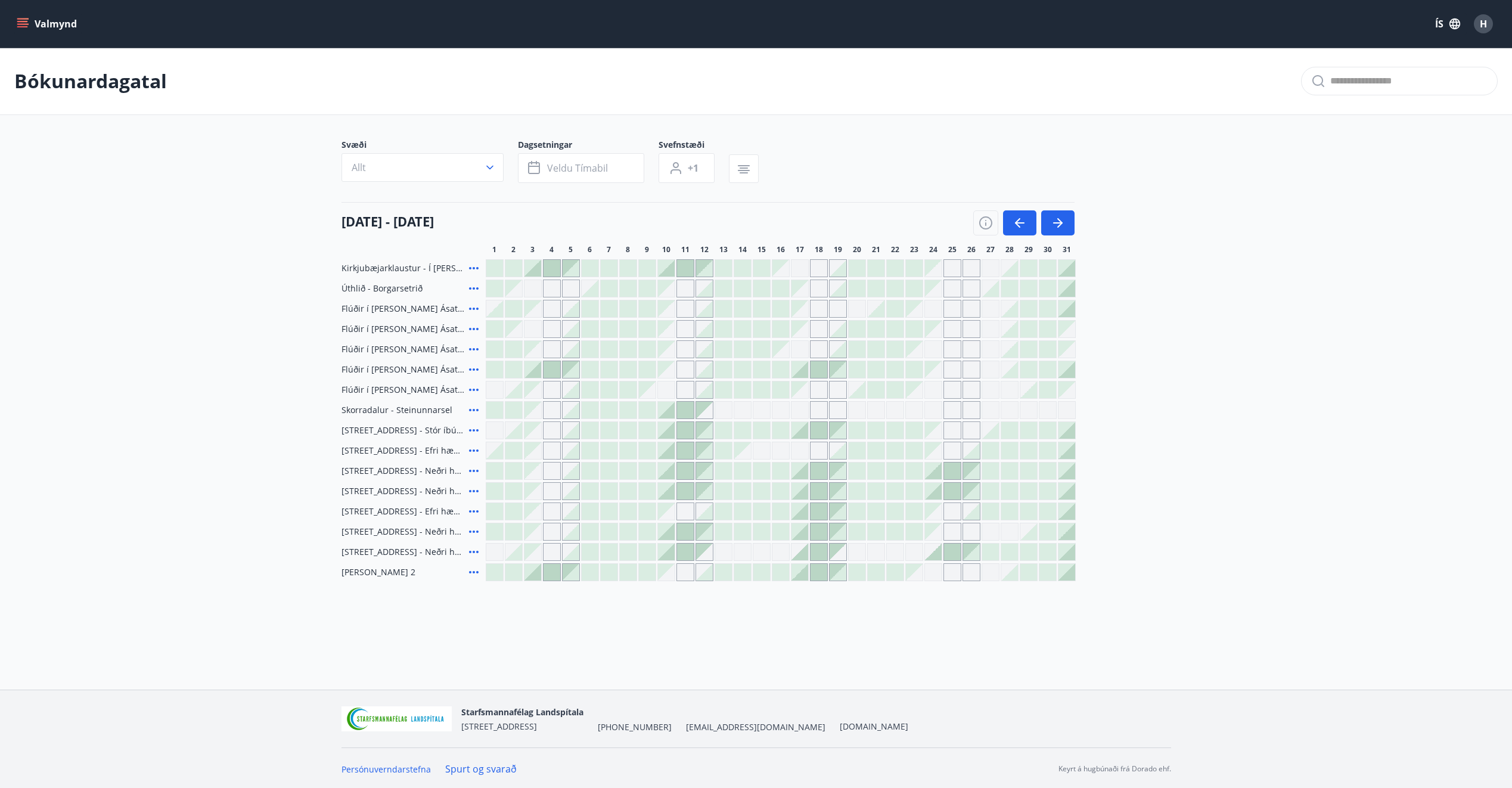
click at [909, 414] on div "Gráir dagar eru ekki bókanlegir" at bounding box center [914, 410] width 17 height 17
click at [1055, 237] on div "[DATE] - [DATE] 1 2 3 4 5 6 7 8 9 10 11 12 13 14 15 16 17 18 19 20 21 22 23 24 …" at bounding box center [756, 228] width 830 height 52
click at [1059, 226] on icon "button" at bounding box center [1060, 223] width 6 height 10
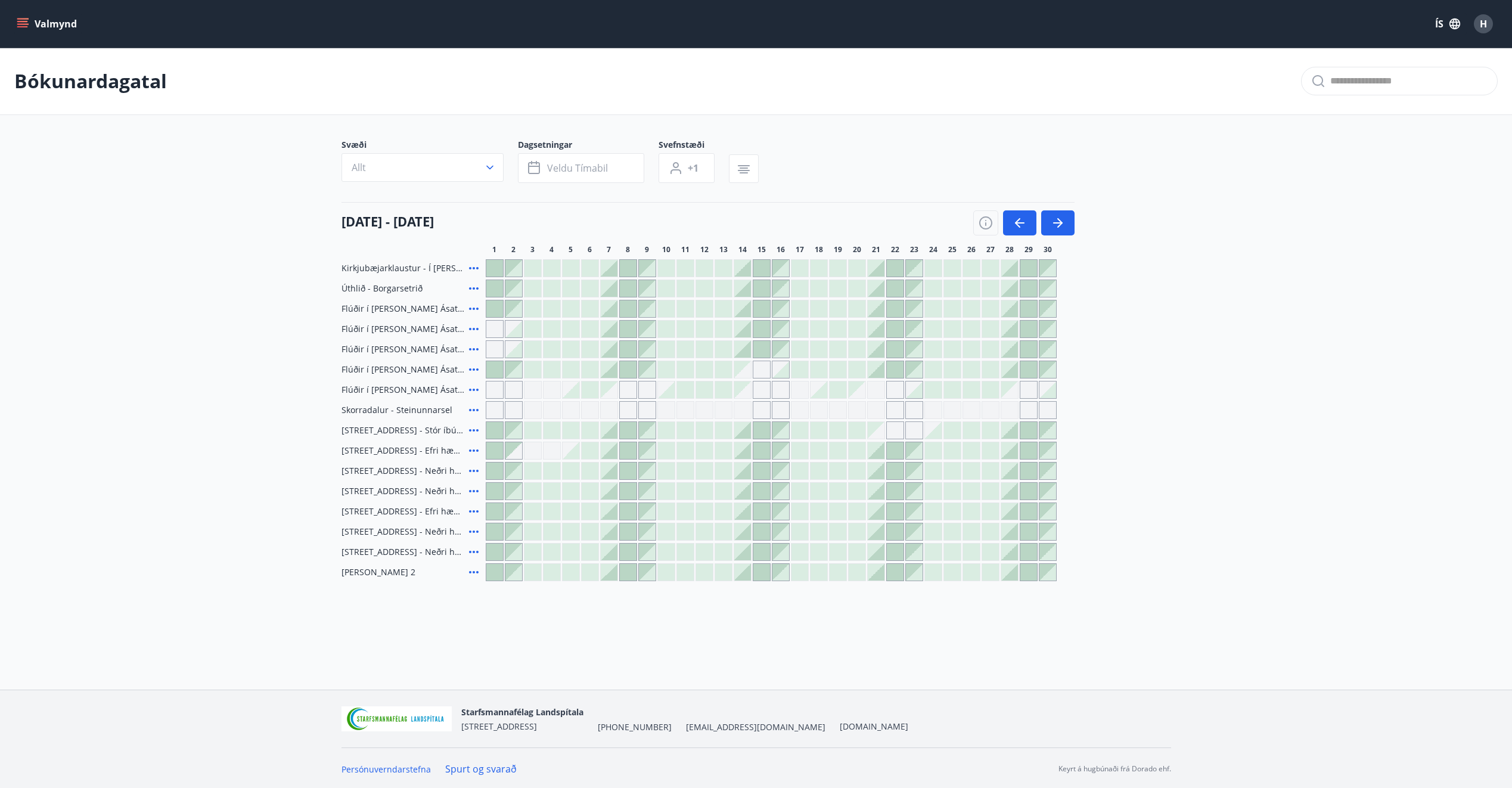
click at [745, 312] on div at bounding box center [741, 308] width 16 height 16
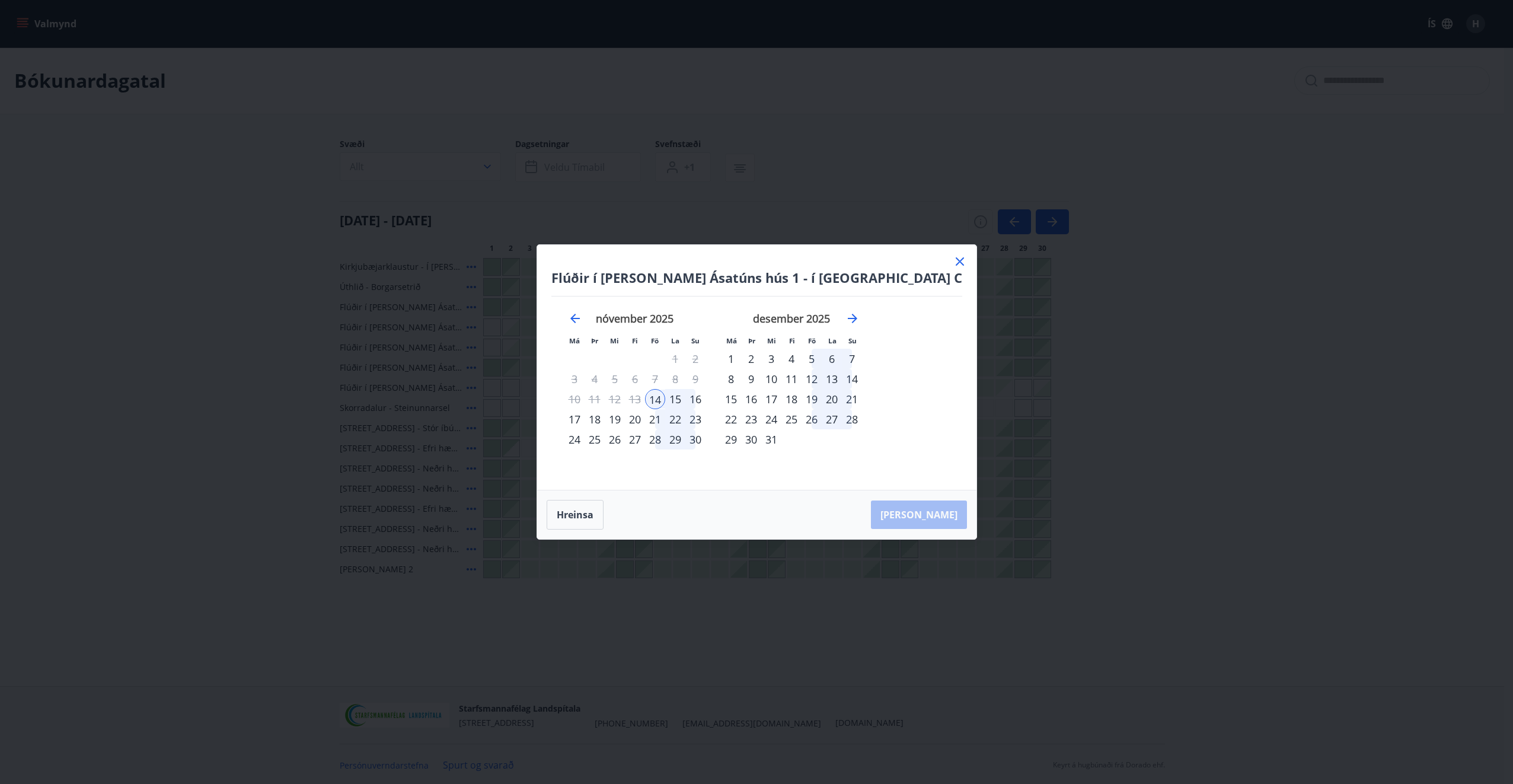
click at [706, 399] on div "16" at bounding box center [695, 399] width 20 height 20
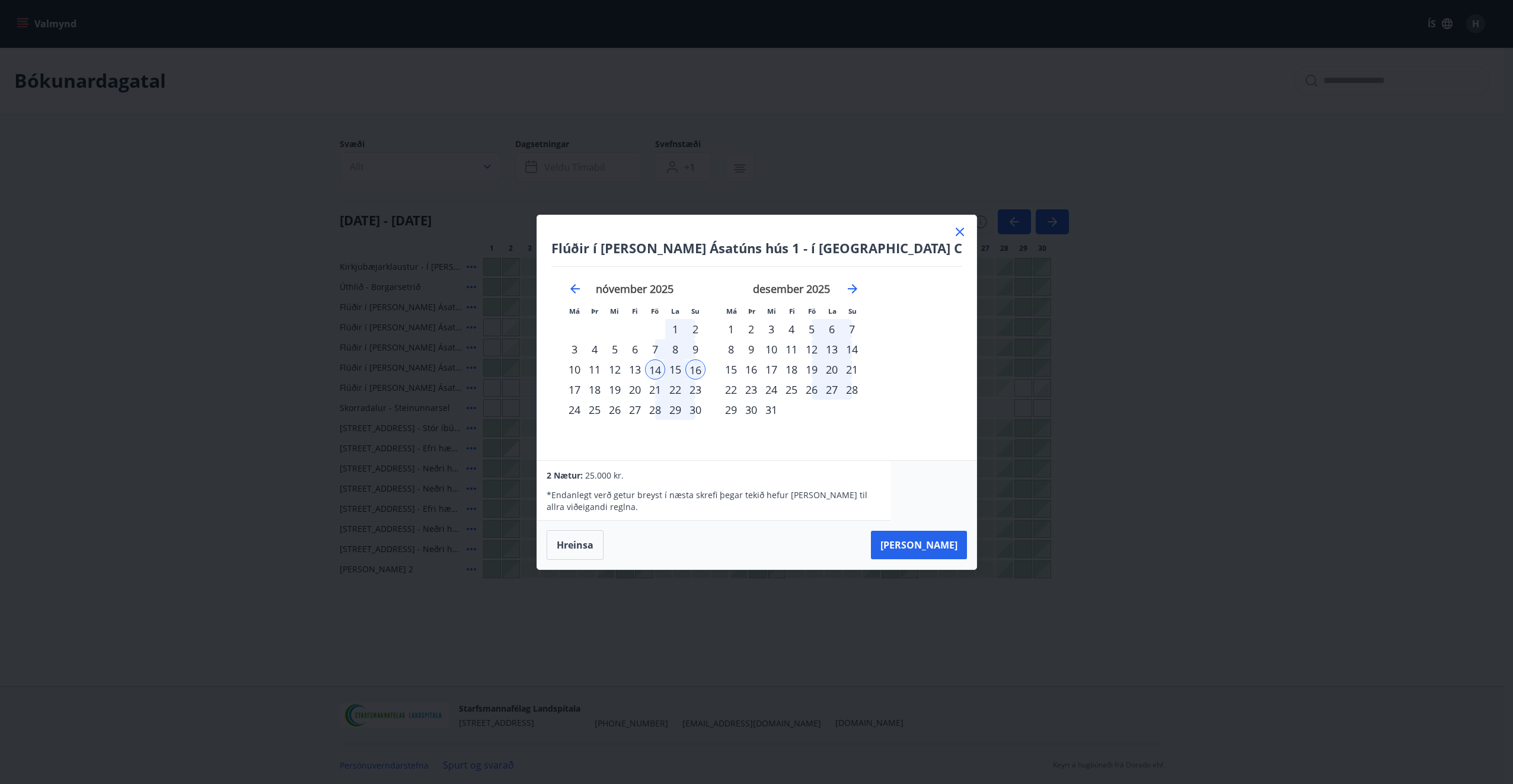
click at [956, 233] on icon at bounding box center [960, 232] width 9 height 9
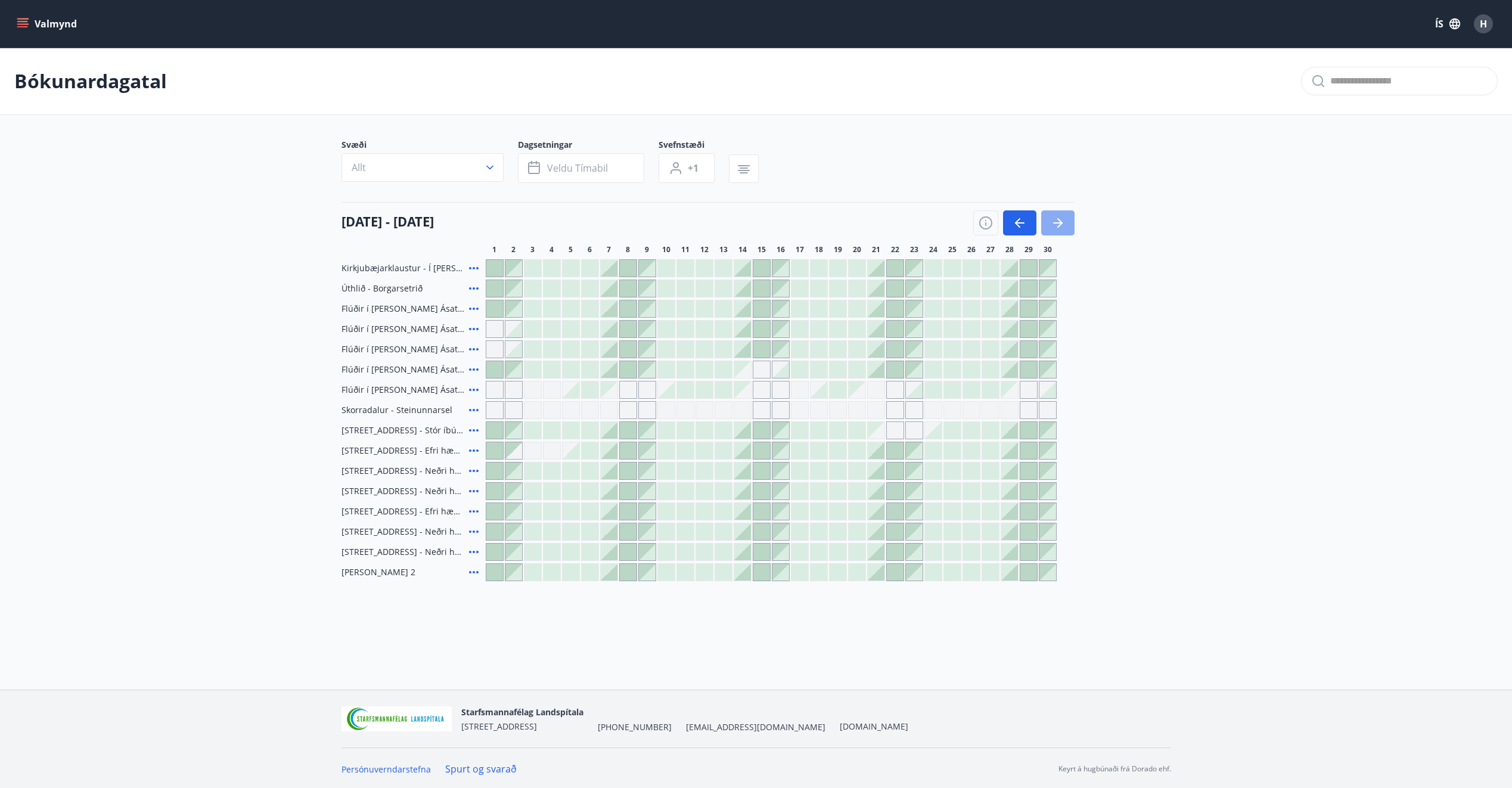
click at [1055, 232] on button "button" at bounding box center [1058, 223] width 33 height 25
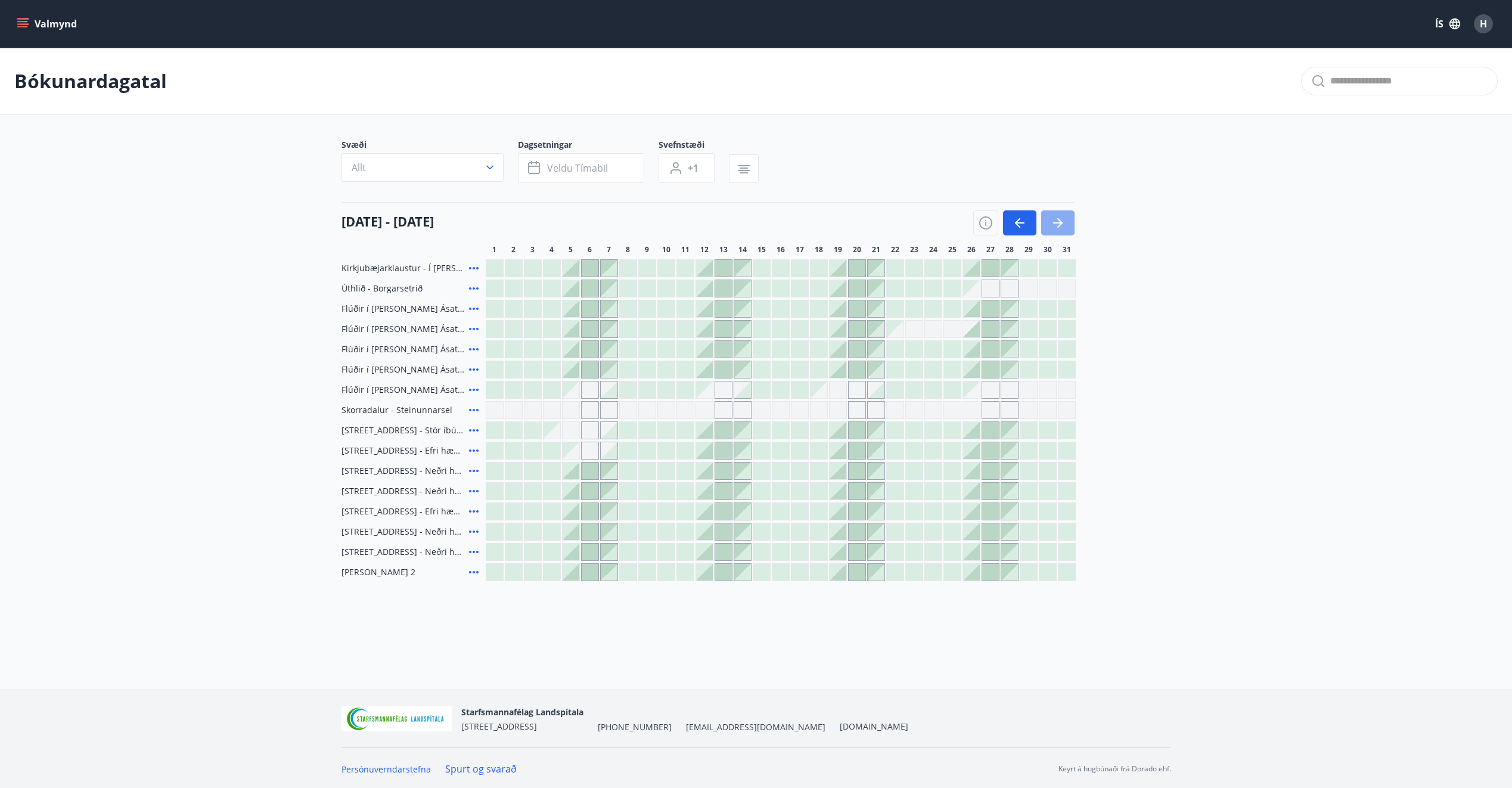
click at [1059, 223] on icon "button" at bounding box center [1058, 222] width 10 height 1
